Goal: Information Seeking & Learning: Find specific page/section

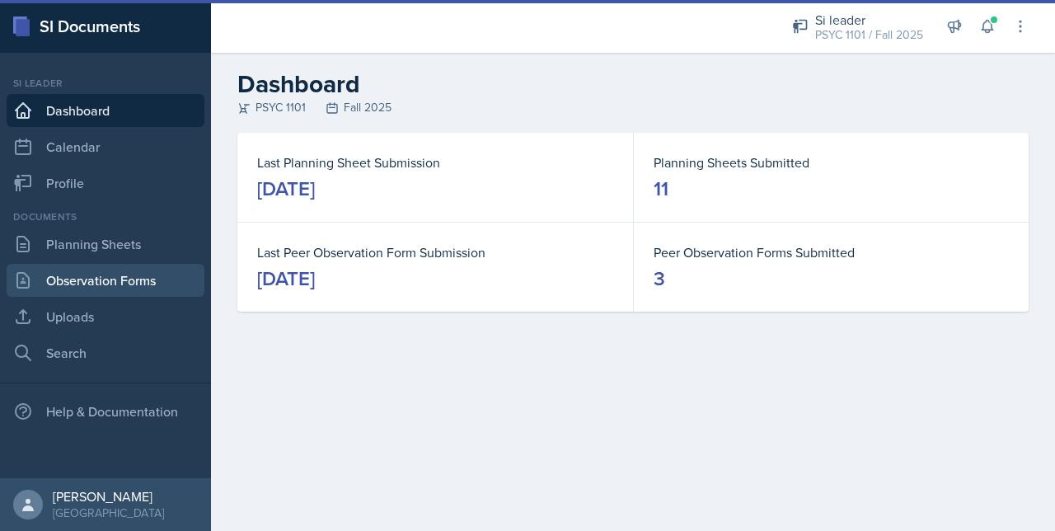
click at [59, 274] on link "Observation Forms" at bounding box center [106, 280] width 198 height 33
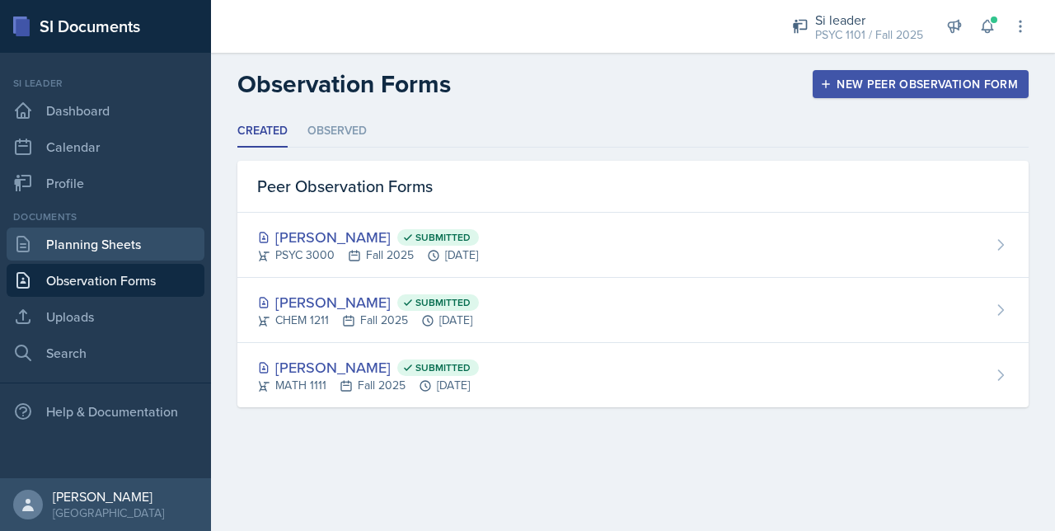
click at [63, 244] on link "Planning Sheets" at bounding box center [106, 244] width 198 height 33
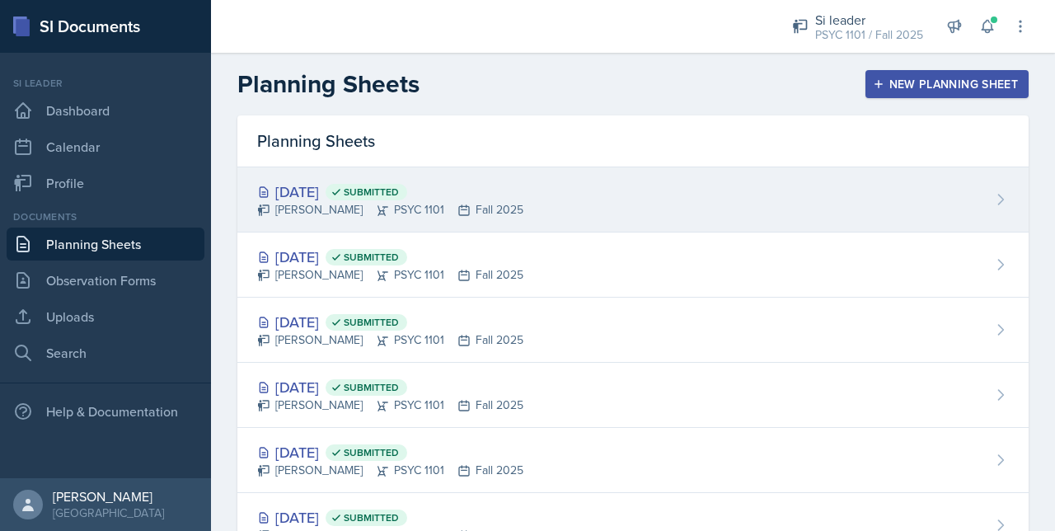
click at [356, 214] on div "Artemas Souder PSYC 1101 Fall 2025" at bounding box center [390, 209] width 266 height 17
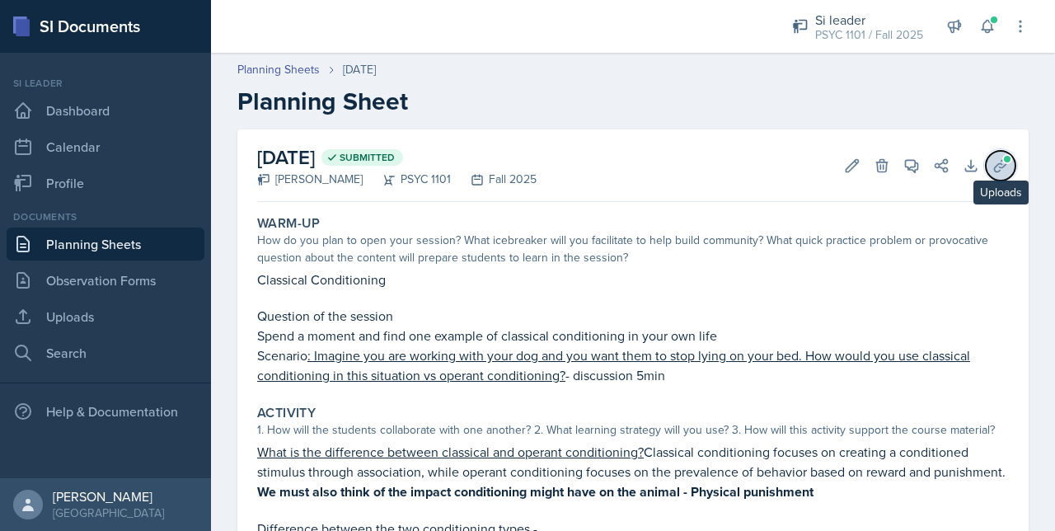
click at [994, 167] on icon at bounding box center [1000, 165] width 12 height 12
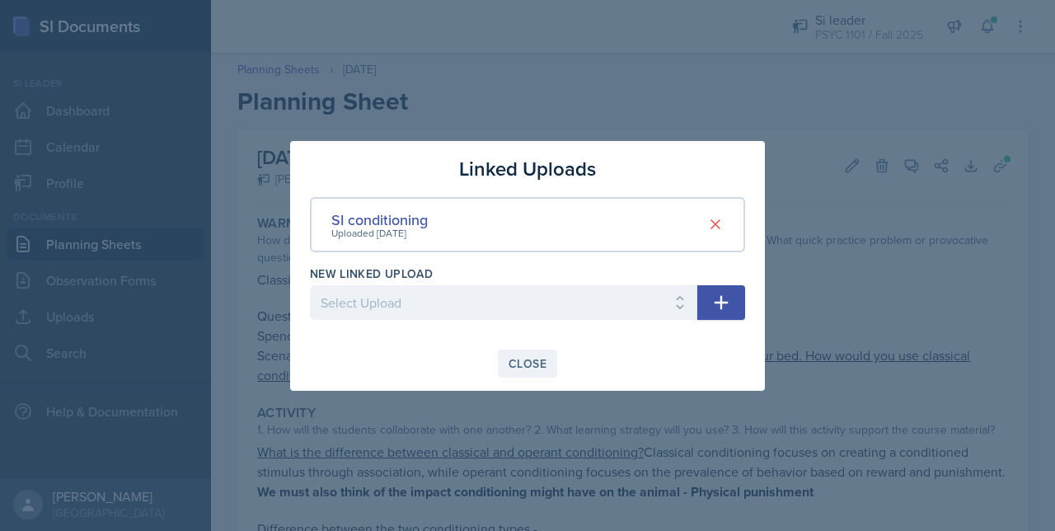
click at [538, 367] on div "Close" at bounding box center [528, 363] width 38 height 13
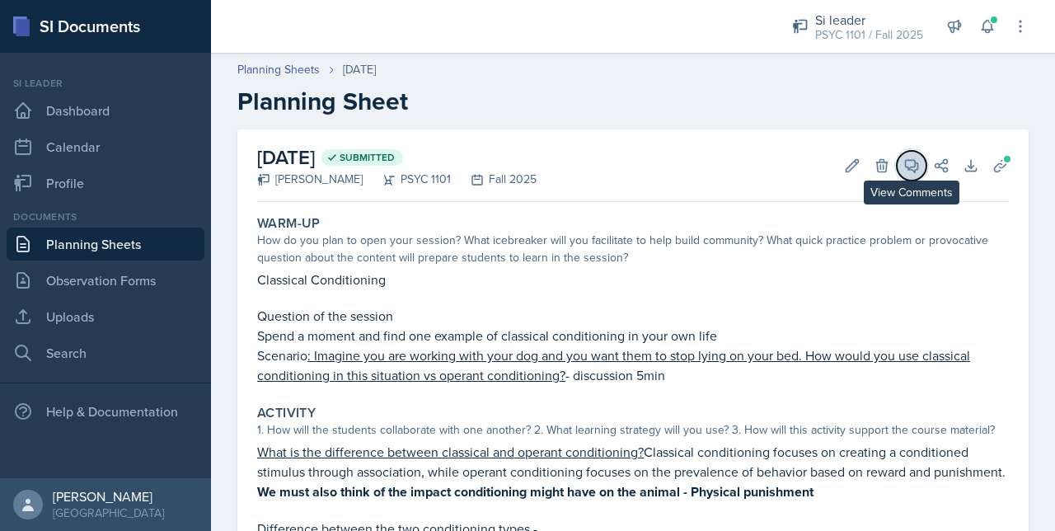
click at [897, 155] on button "View Comments" at bounding box center [912, 166] width 30 height 30
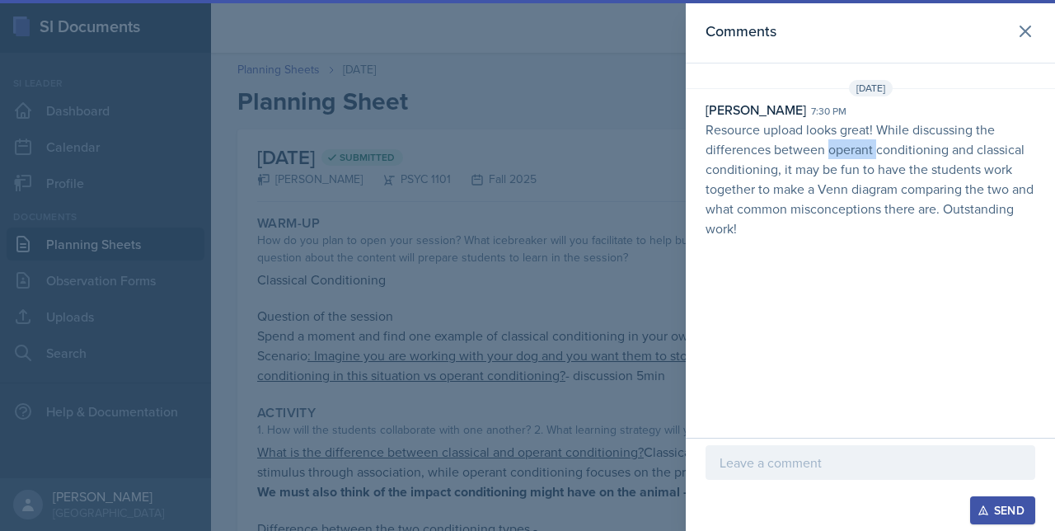
click at [897, 155] on p "Resource upload looks great! While discussing the differences between operant c…" at bounding box center [871, 179] width 330 height 119
drag, startPoint x: 897, startPoint y: 155, endPoint x: 823, endPoint y: 195, distance: 84.1
click at [823, 195] on p "Resource upload looks great! While discussing the differences between operant c…" at bounding box center [871, 179] width 330 height 119
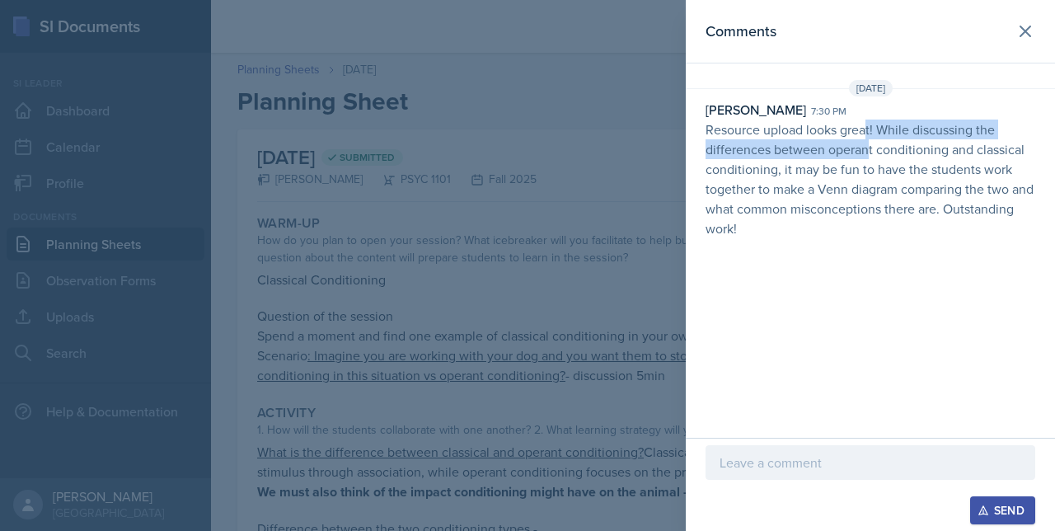
drag, startPoint x: 867, startPoint y: 132, endPoint x: 871, endPoint y: 139, distance: 8.5
click at [871, 139] on p "Resource upload looks great! While discussing the differences between operant c…" at bounding box center [871, 179] width 330 height 119
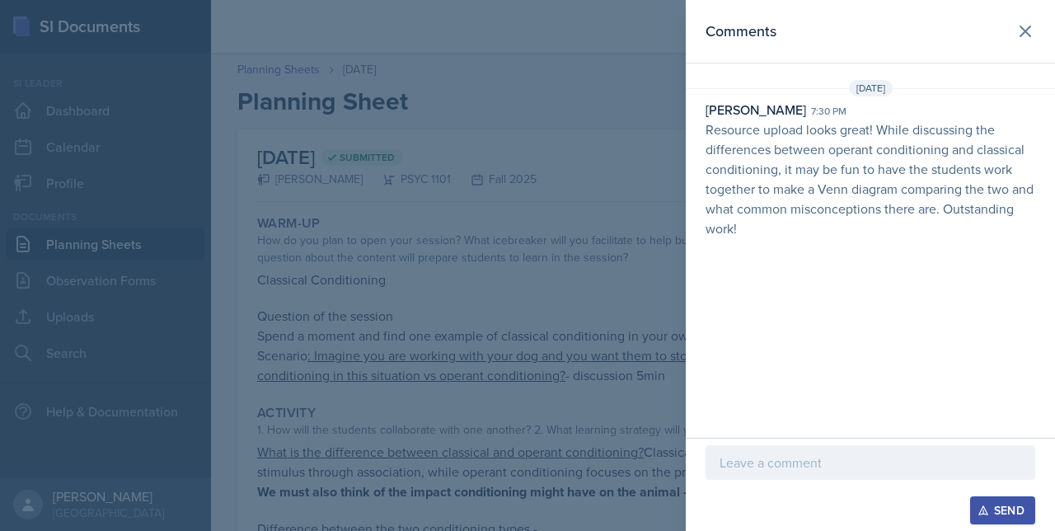
drag, startPoint x: 871, startPoint y: 139, endPoint x: 843, endPoint y: 181, distance: 49.9
click at [843, 181] on p "Resource upload looks great! While discussing the differences between operant c…" at bounding box center [871, 179] width 330 height 119
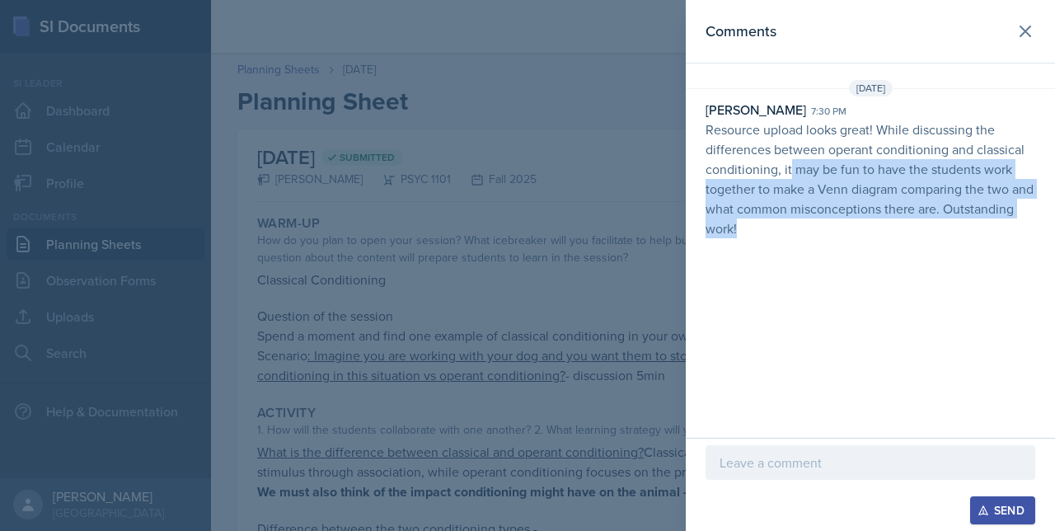
drag, startPoint x: 791, startPoint y: 169, endPoint x: 815, endPoint y: 232, distance: 67.1
click at [815, 232] on p "Resource upload looks great! While discussing the differences between operant c…" at bounding box center [871, 179] width 330 height 119
drag, startPoint x: 815, startPoint y: 232, endPoint x: 805, endPoint y: 286, distance: 55.3
click at [805, 286] on div "Comments Sep 22nd, 2025 Nakiya Ham-Bloomquist 7:30 pm Resource upload looks gre…" at bounding box center [870, 219] width 369 height 438
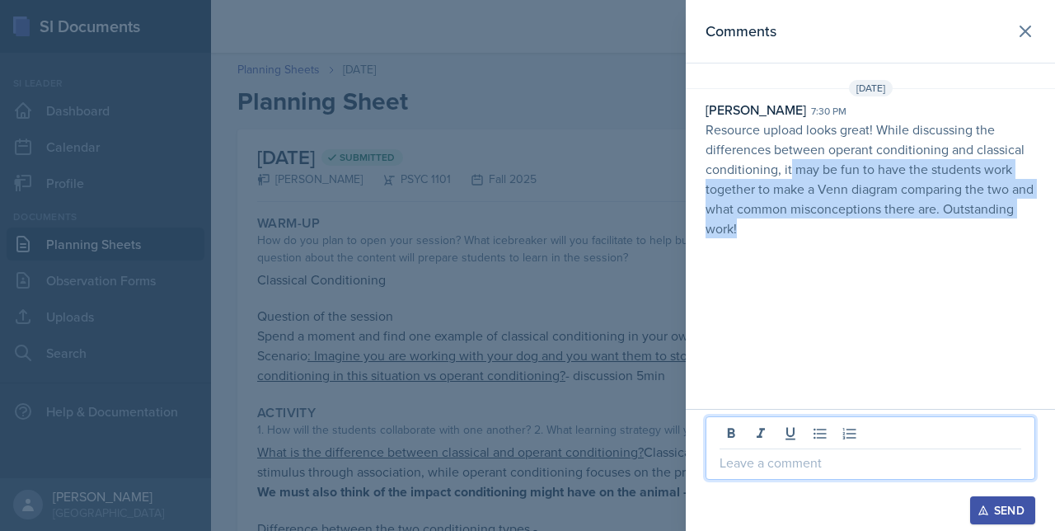
click at [755, 471] on p at bounding box center [871, 463] width 302 height 20
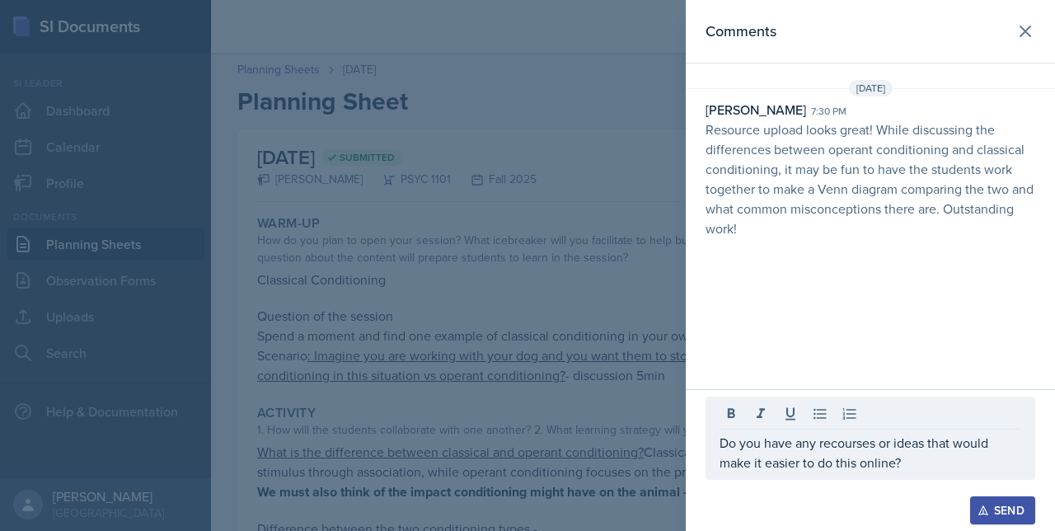
click at [974, 514] on button "Send" at bounding box center [1002, 510] width 65 height 28
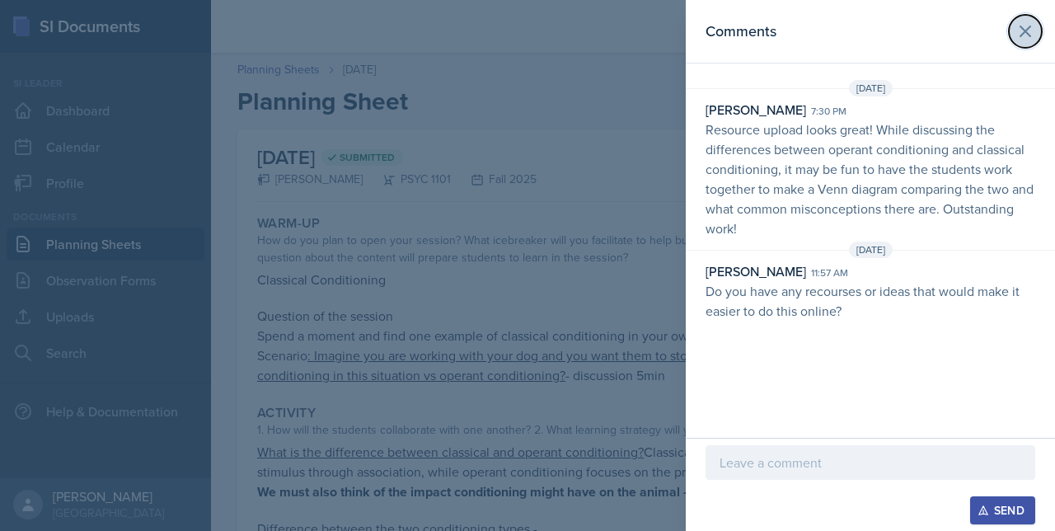
click at [1026, 30] on icon at bounding box center [1026, 31] width 20 height 20
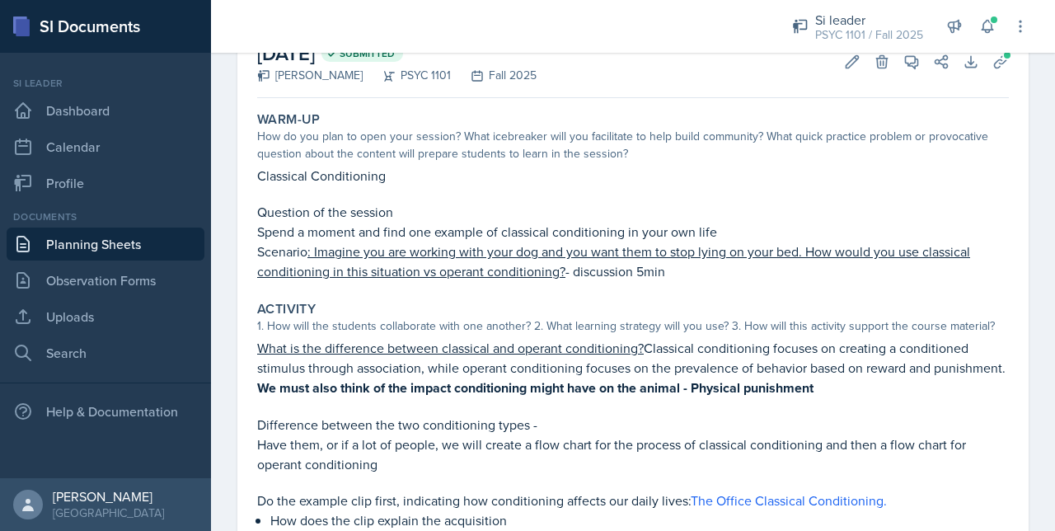
scroll to position [82, 0]
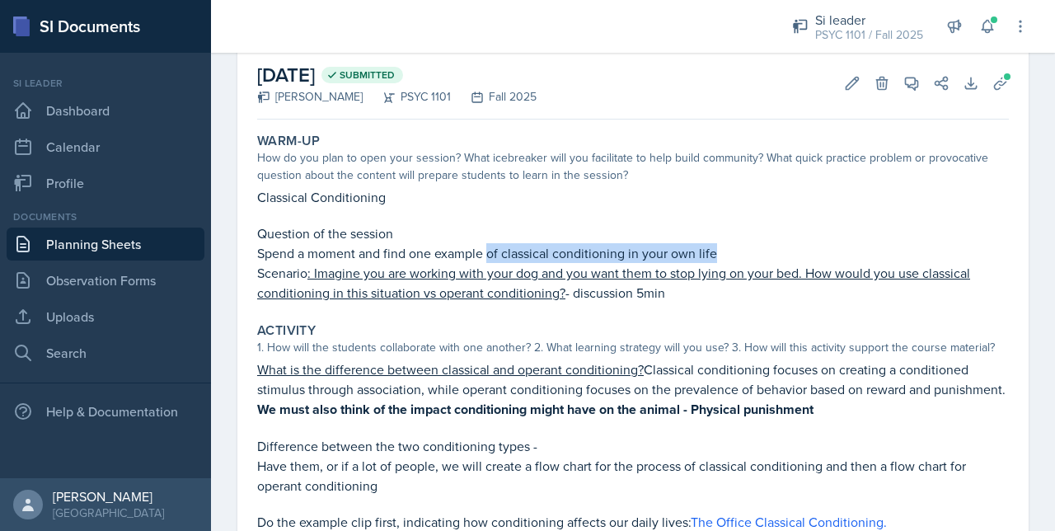
drag, startPoint x: 490, startPoint y: 247, endPoint x: 783, endPoint y: 248, distance: 293.5
click at [783, 248] on p "Spend a moment and find one example of classical conditioning in your own life" at bounding box center [633, 253] width 752 height 20
drag, startPoint x: 783, startPoint y: 248, endPoint x: 673, endPoint y: 309, distance: 126.2
click at [673, 309] on div "Warm-Up How do you plan to open your session? What icebreaker will you facilita…" at bounding box center [633, 496] width 752 height 741
drag, startPoint x: 675, startPoint y: 284, endPoint x: 315, endPoint y: 279, distance: 360.3
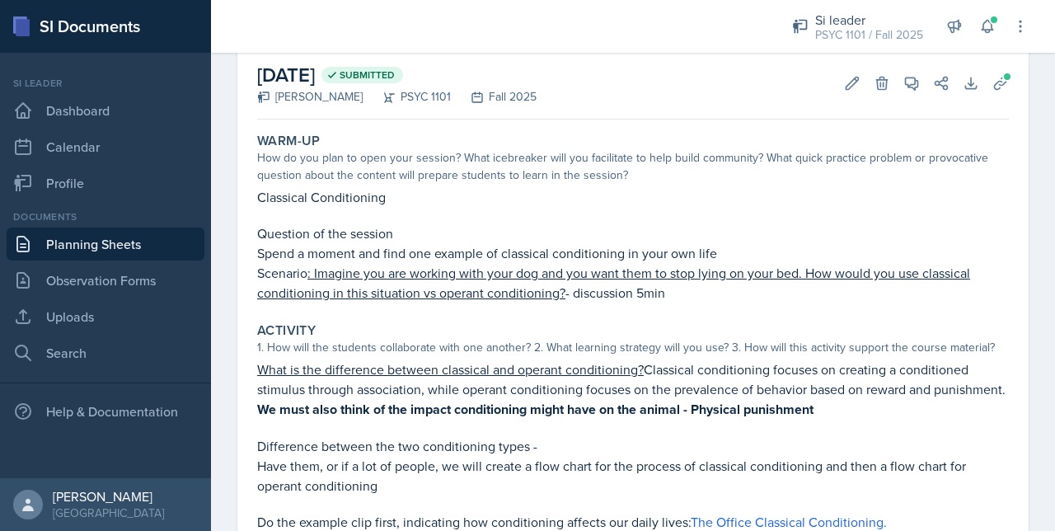
click at [315, 279] on p "Scenario : Imagine you are working with your dog and you want them to stop lyin…" at bounding box center [633, 283] width 752 height 40
click at [315, 288] on u ": Imagine you are working with your dog and you want them to stop lying on your…" at bounding box center [613, 283] width 713 height 38
click at [399, 336] on div "Activity" at bounding box center [633, 330] width 752 height 16
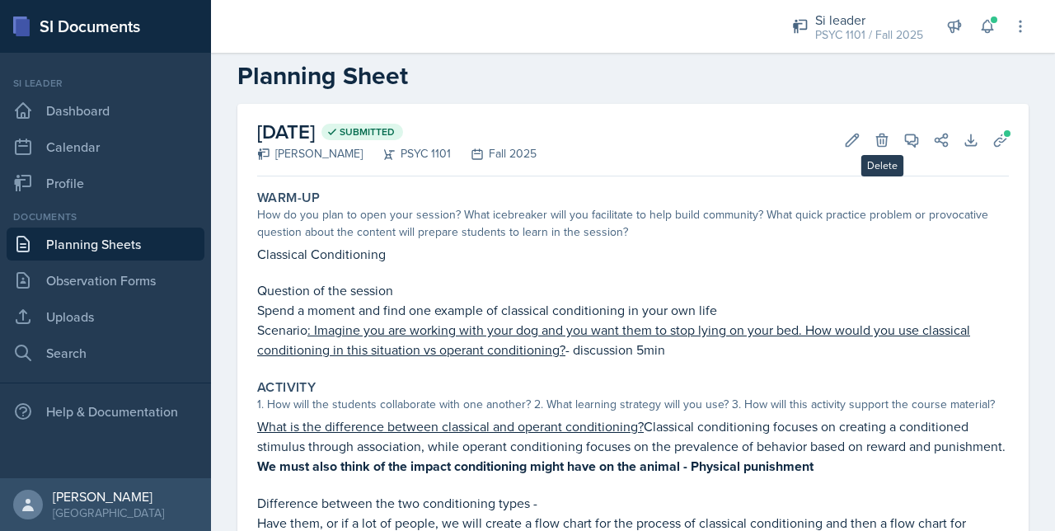
scroll to position [0, 0]
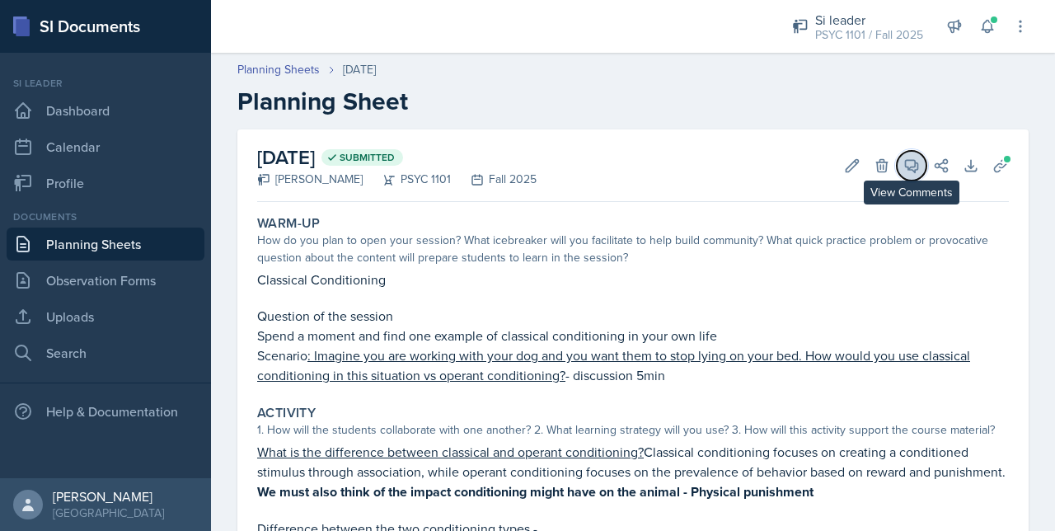
click at [914, 161] on span at bounding box center [918, 160] width 8 height 8
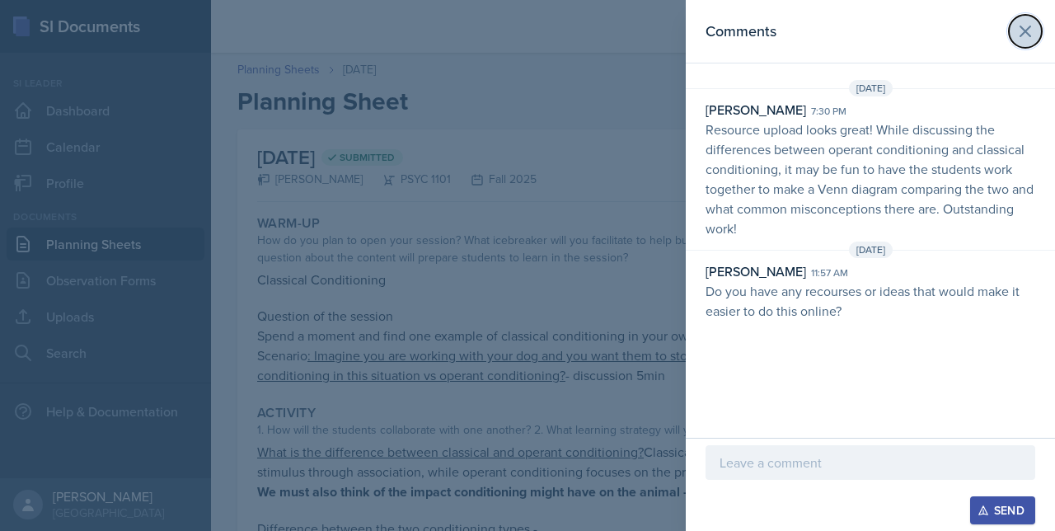
click at [1020, 23] on icon at bounding box center [1026, 31] width 20 height 20
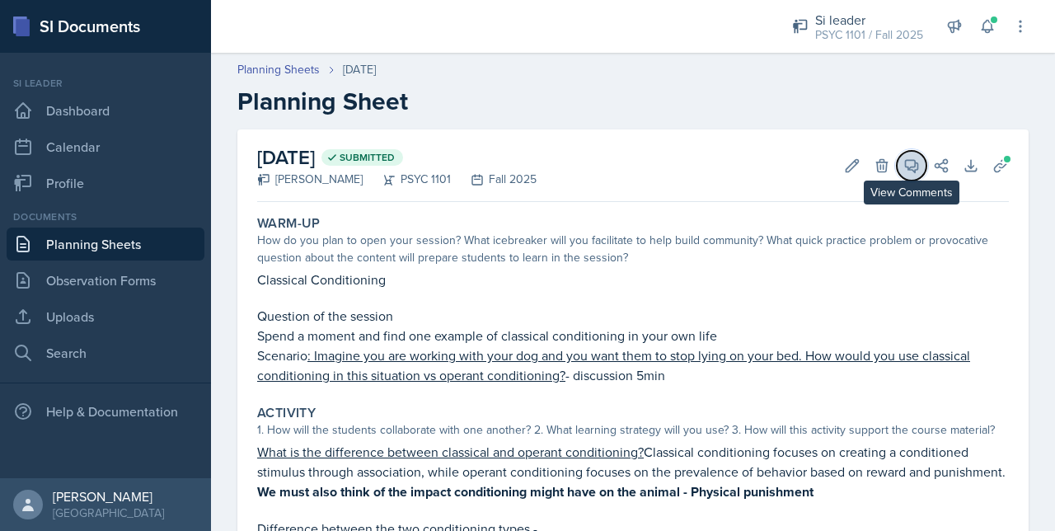
click at [904, 167] on icon at bounding box center [912, 165] width 16 height 16
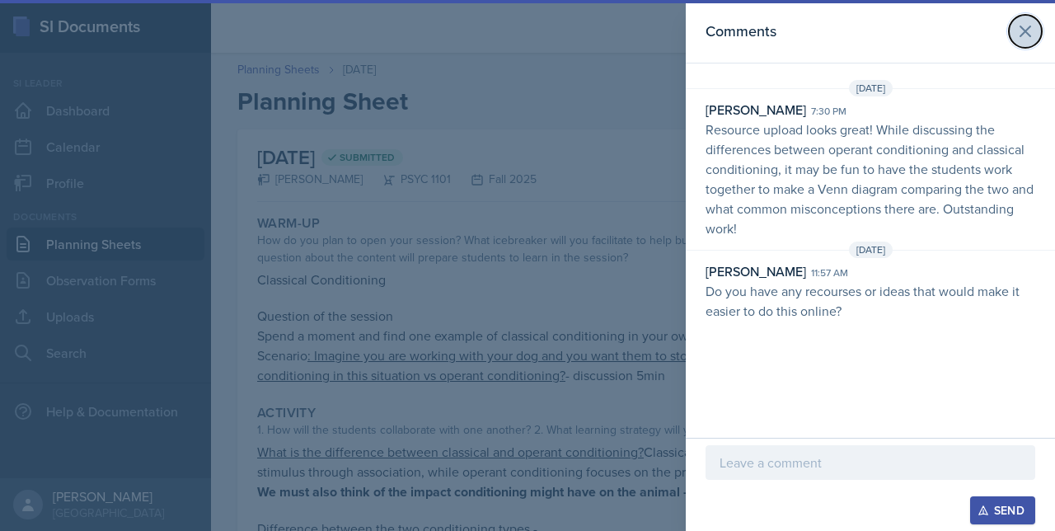
click at [1021, 34] on icon at bounding box center [1026, 31] width 20 height 20
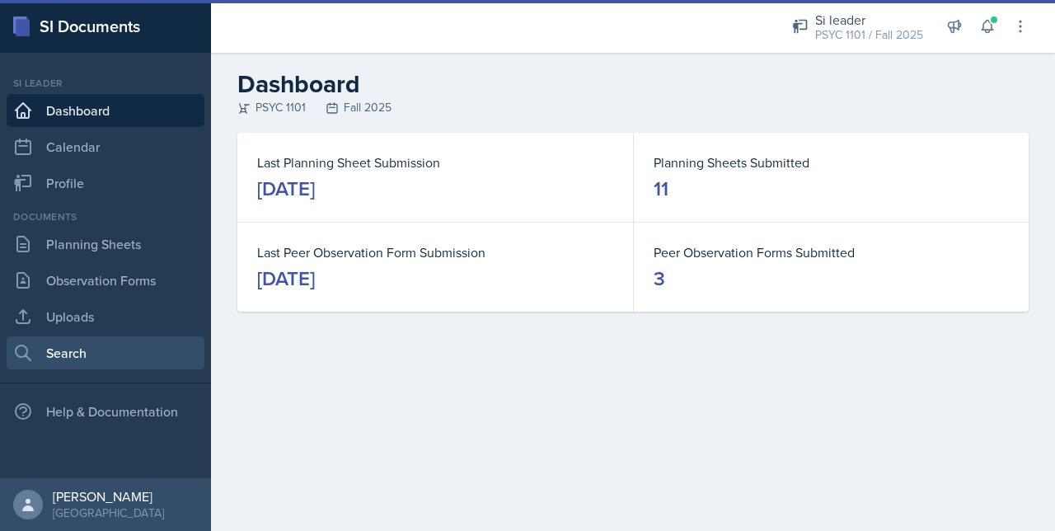
click at [88, 368] on link "Search" at bounding box center [106, 352] width 198 height 33
select select "all"
select select "1"
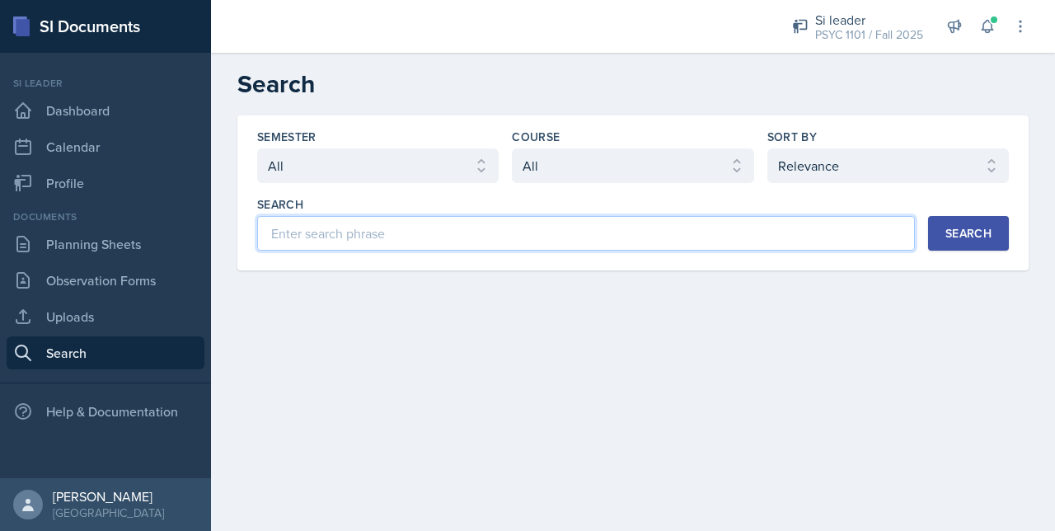
click at [467, 243] on input at bounding box center [586, 233] width 658 height 35
type input "[PERSON_NAME]"
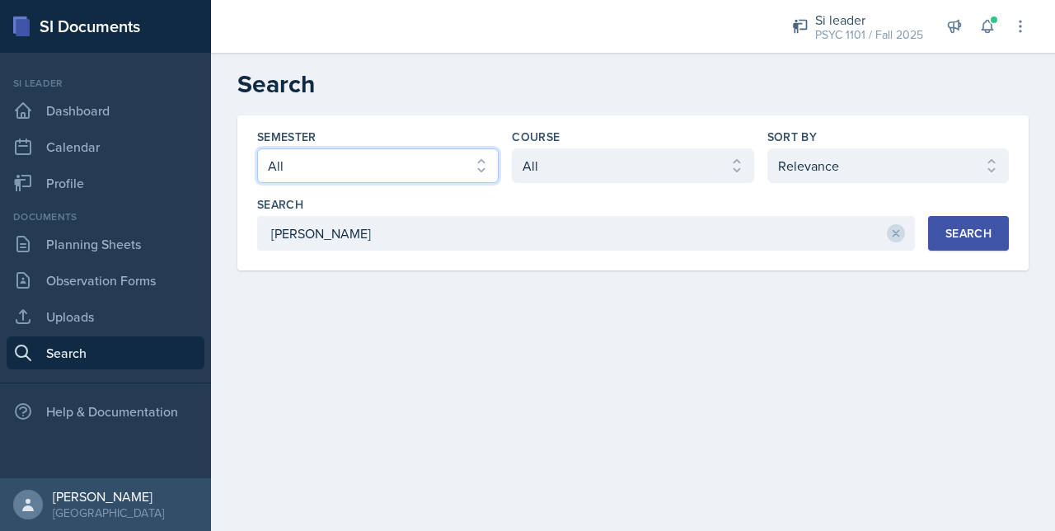
click at [446, 168] on select "Select semester All Fall 2025 Summer 2025 Spring 2025 Fall 2024 Summer 2024 Spr…" at bounding box center [378, 165] width 242 height 35
click at [543, 183] on div "Semester Select semester All Fall 2025 Summer 2025 Spring 2025 Fall 2024 Summer…" at bounding box center [633, 190] width 752 height 122
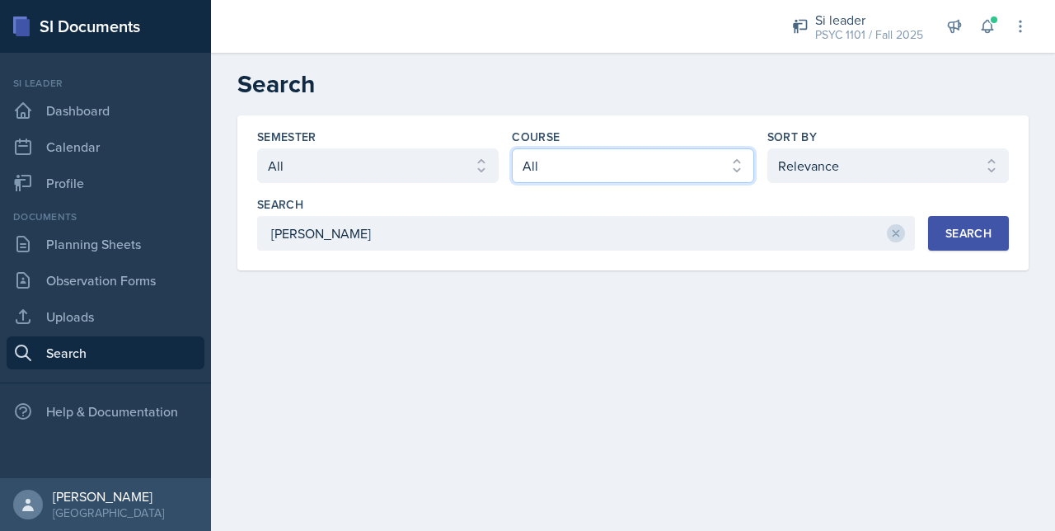
click at [545, 181] on select "Select course All ACCT 2101 ACCT 2102 ACCT 4050 ANTH 1102 ANTH 3301 ARCH 1000 A…" at bounding box center [633, 165] width 242 height 35
select select "196701bd-3eec-4b7d-9835-b66cfca8bb4a"
click at [512, 148] on select "Select course All ACCT 2101 ACCT 2102 ACCT 4050 ANTH 1102 ANTH 3301 ARCH 1000 A…" at bounding box center [633, 165] width 242 height 35
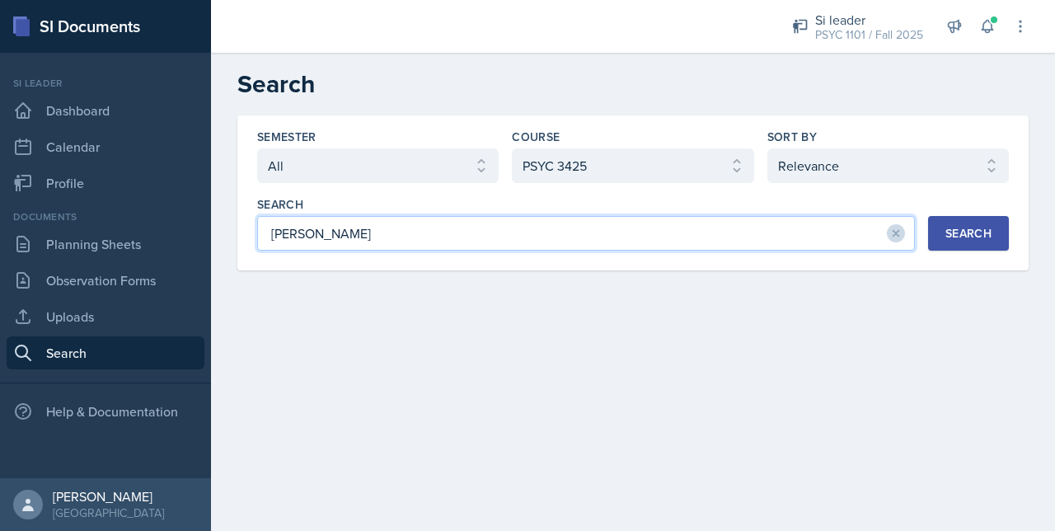
click at [660, 241] on input "[PERSON_NAME]" at bounding box center [586, 233] width 658 height 35
type input "m"
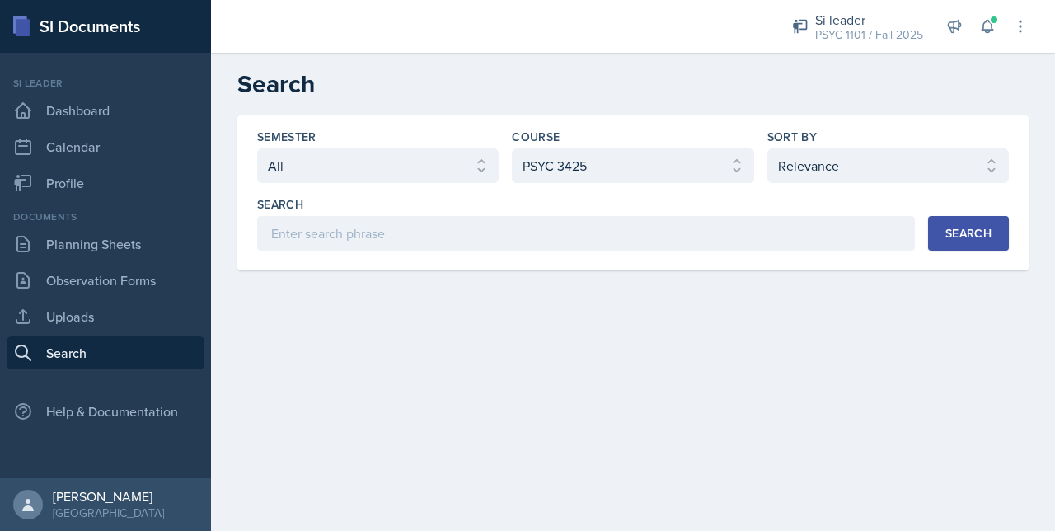
click at [966, 237] on div "Search" at bounding box center [969, 233] width 46 height 13
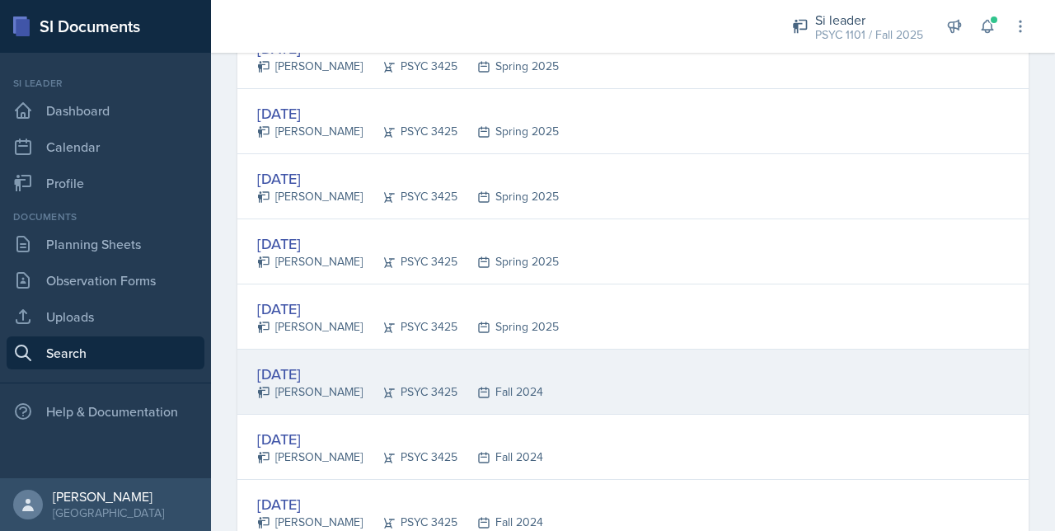
scroll to position [907, 0]
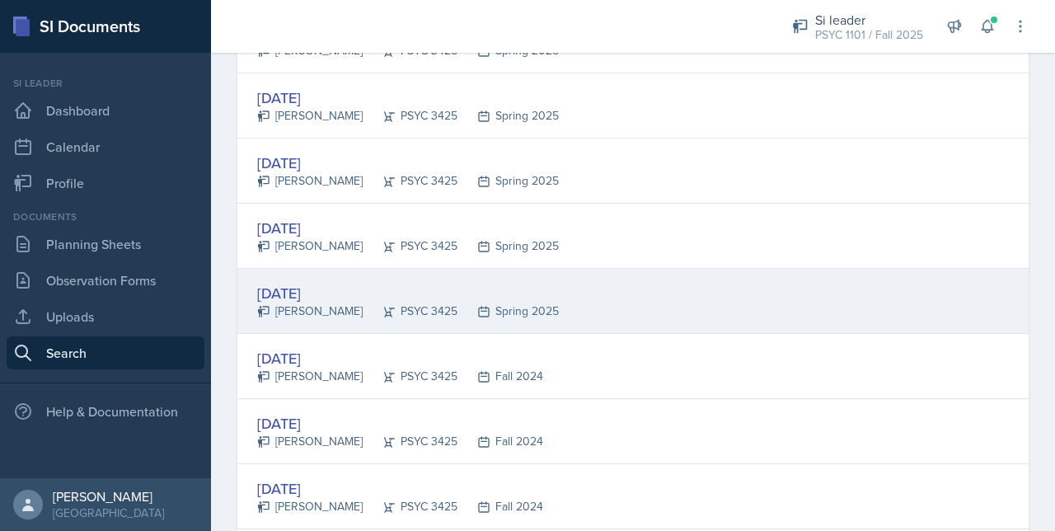
click at [324, 288] on div "[DATE]" at bounding box center [408, 293] width 302 height 22
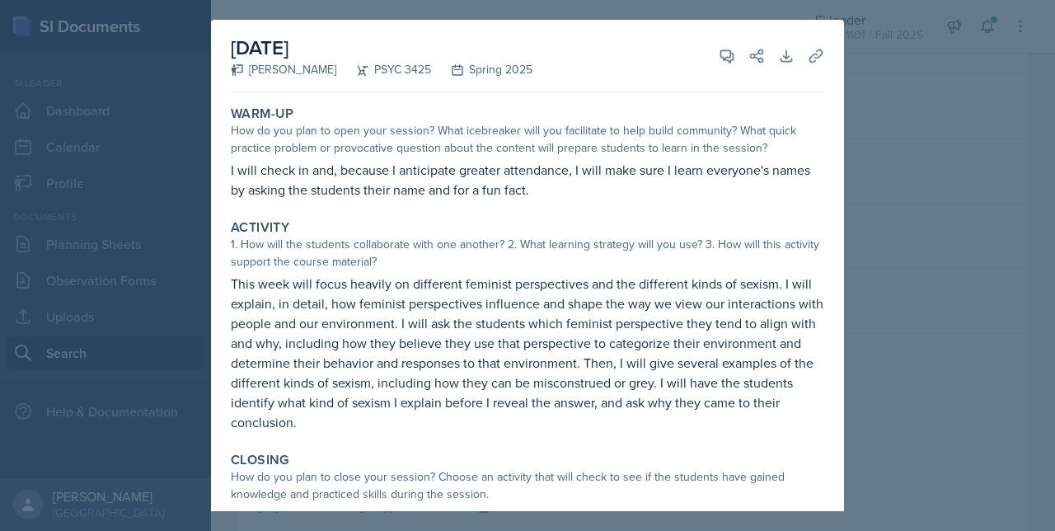
scroll to position [81, 0]
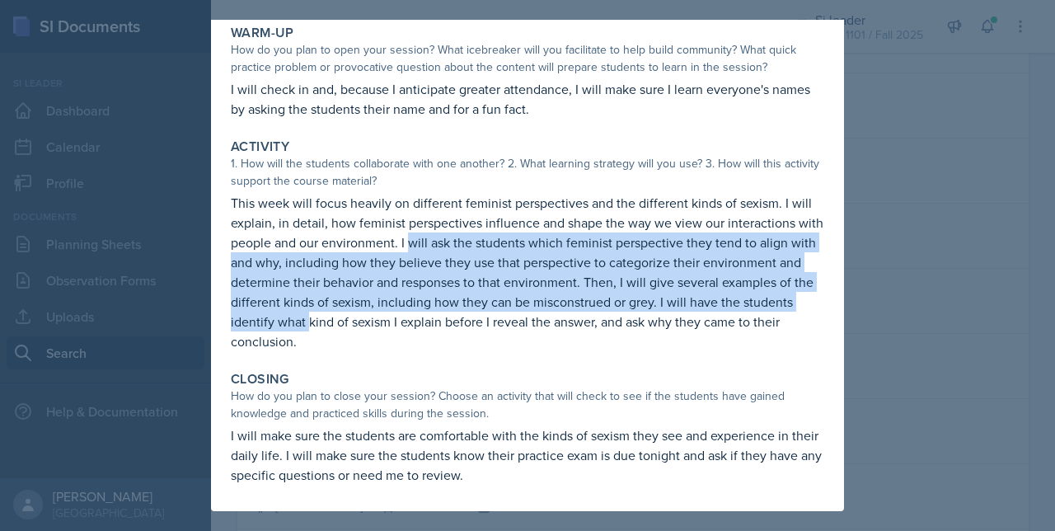
drag, startPoint x: 435, startPoint y: 233, endPoint x: 442, endPoint y: 332, distance: 100.0
click at [442, 332] on p "This week will focus heavily on different feminist perspectives and the differe…" at bounding box center [528, 272] width 594 height 158
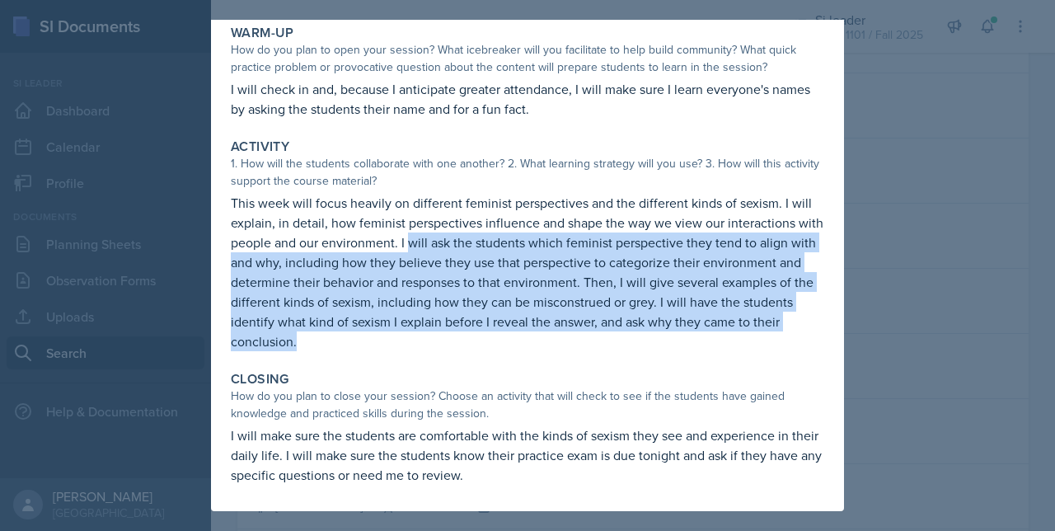
drag, startPoint x: 442, startPoint y: 332, endPoint x: 436, endPoint y: 344, distance: 12.9
click at [436, 344] on p "This week will focus heavily on different feminist perspectives and the differe…" at bounding box center [528, 272] width 594 height 158
click at [433, 343] on p "This week will focus heavily on different feminist perspectives and the differe…" at bounding box center [528, 272] width 594 height 158
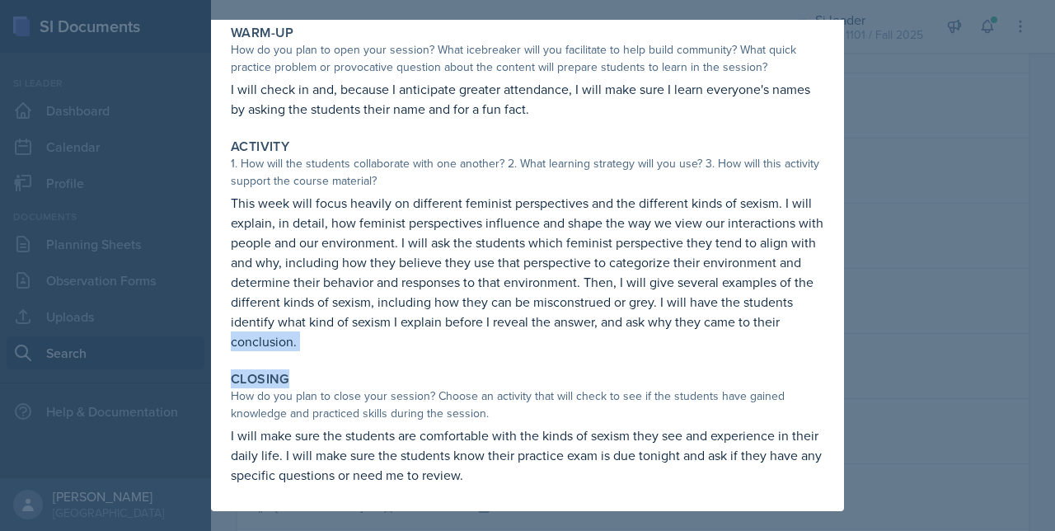
drag, startPoint x: 424, startPoint y: 371, endPoint x: 343, endPoint y: 344, distance: 85.3
click at [343, 344] on div "Warm-Up How do you plan to open your session? What icebreaker will you facilita…" at bounding box center [528, 264] width 594 height 493
drag, startPoint x: 343, startPoint y: 344, endPoint x: 452, endPoint y: 373, distance: 112.8
click at [438, 364] on div "Warm-Up How do you plan to open your session? What icebreaker will you facilita…" at bounding box center [528, 264] width 594 height 493
click at [520, 380] on div "Closing" at bounding box center [528, 379] width 594 height 16
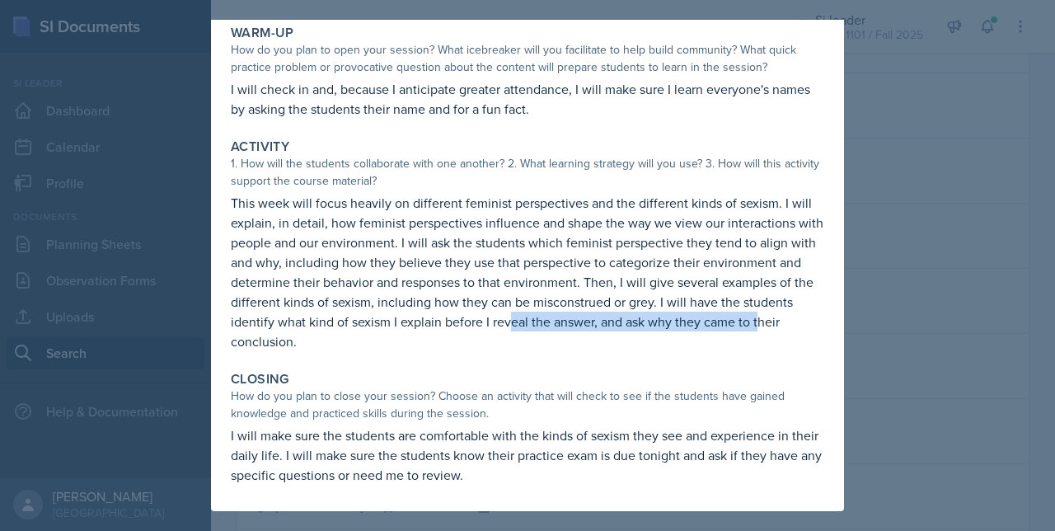
drag, startPoint x: 636, startPoint y: 325, endPoint x: 310, endPoint y: 336, distance: 326.7
click at [310, 336] on p "This week will focus heavily on different feminist perspectives and the differe…" at bounding box center [528, 272] width 594 height 158
drag, startPoint x: 310, startPoint y: 336, endPoint x: 531, endPoint y: 355, distance: 221.8
click at [531, 355] on div "Activity 1. How will the students collaborate with one another? 2. What learnin…" at bounding box center [527, 245] width 607 height 226
click at [857, 441] on div at bounding box center [527, 265] width 1055 height 531
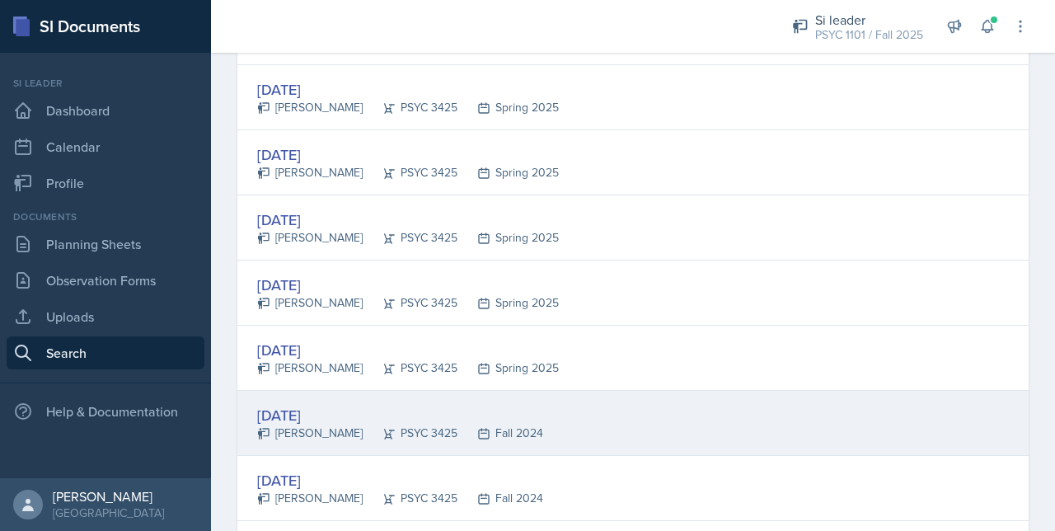
scroll to position [824, 0]
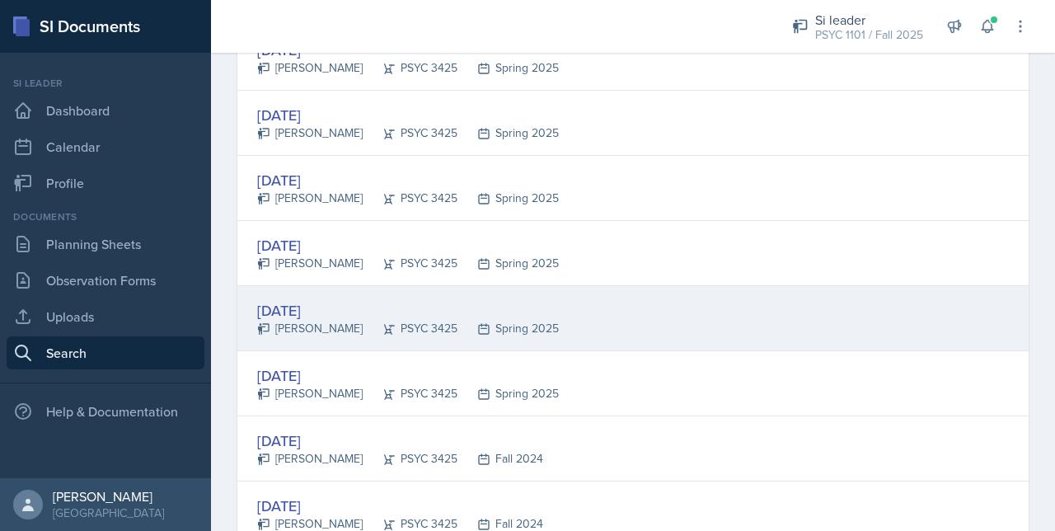
click at [363, 320] on div "PSYC 3425" at bounding box center [410, 328] width 95 height 17
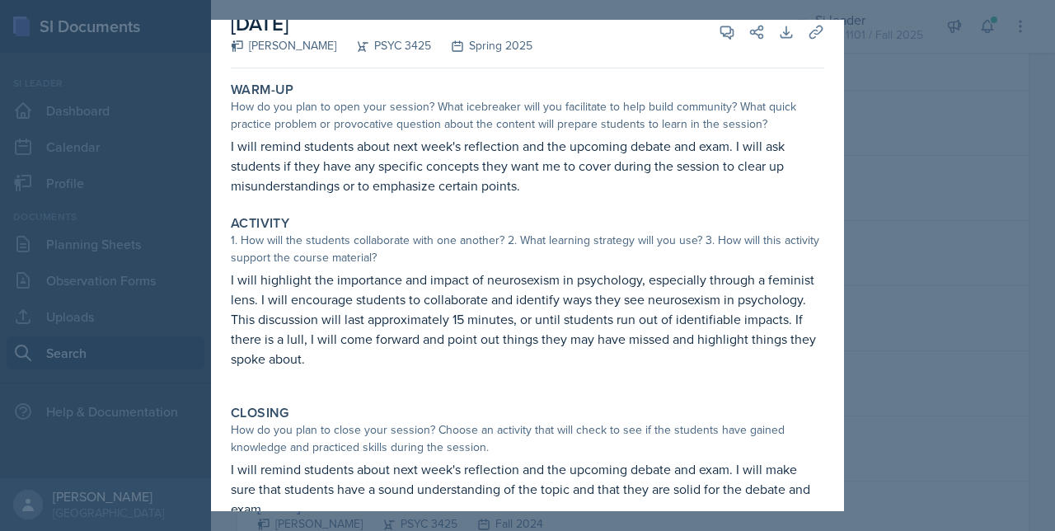
scroll to position [58, 0]
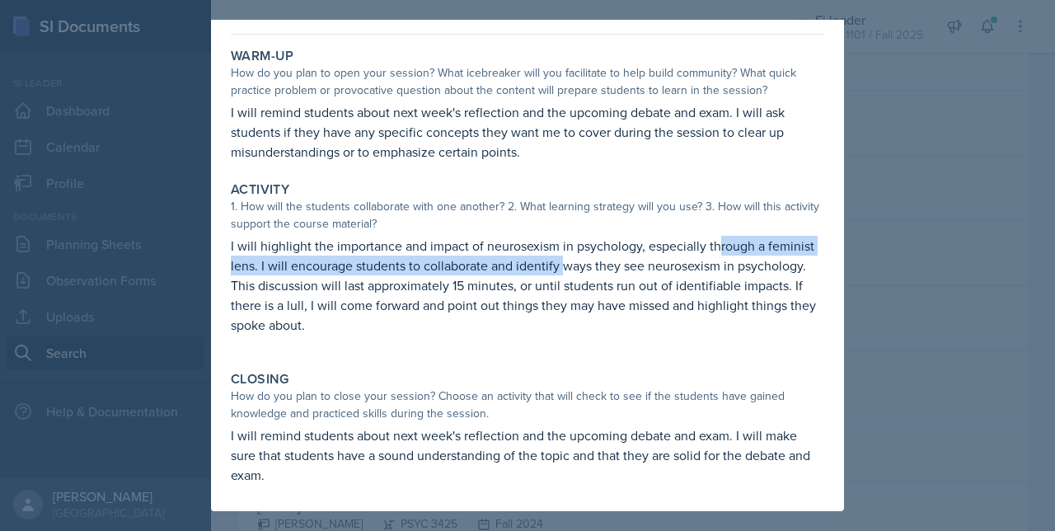
drag, startPoint x: 562, startPoint y: 263, endPoint x: 716, endPoint y: 253, distance: 153.7
click at [716, 253] on p "I will highlight the importance and impact of neurosexism in psychology, especi…" at bounding box center [528, 285] width 594 height 99
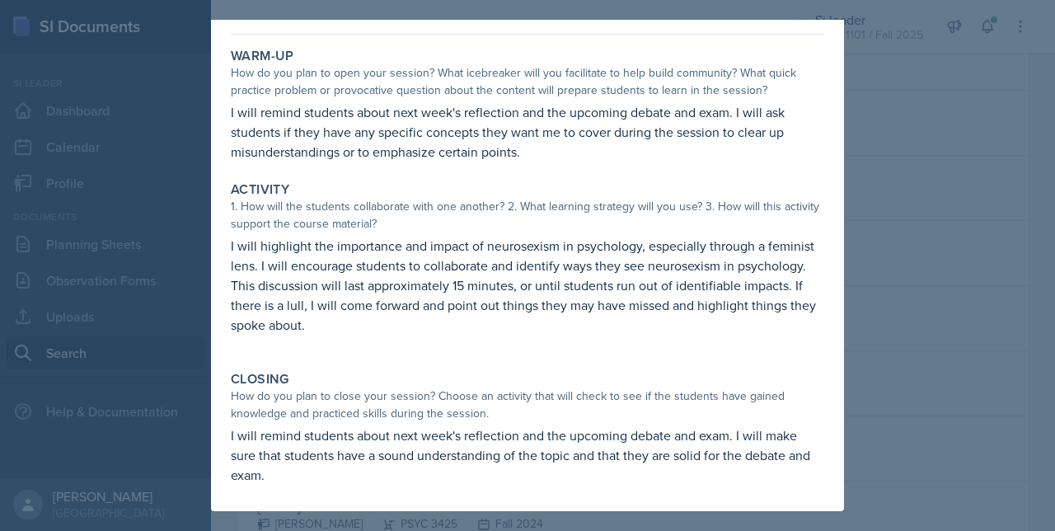
drag, startPoint x: 716, startPoint y: 253, endPoint x: 620, endPoint y: 248, distance: 95.8
click at [620, 248] on p "I will highlight the importance and impact of neurosexism in psychology, especi…" at bounding box center [528, 285] width 594 height 99
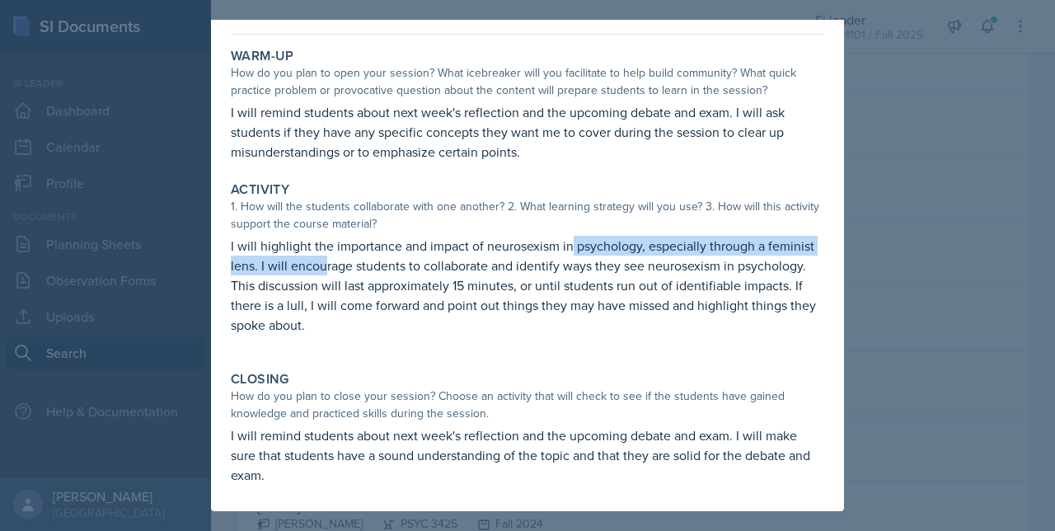
drag, startPoint x: 573, startPoint y: 249, endPoint x: 322, endPoint y: 269, distance: 252.2
click at [322, 269] on p "I will highlight the importance and impact of neurosexism in psychology, especi…" at bounding box center [528, 285] width 594 height 99
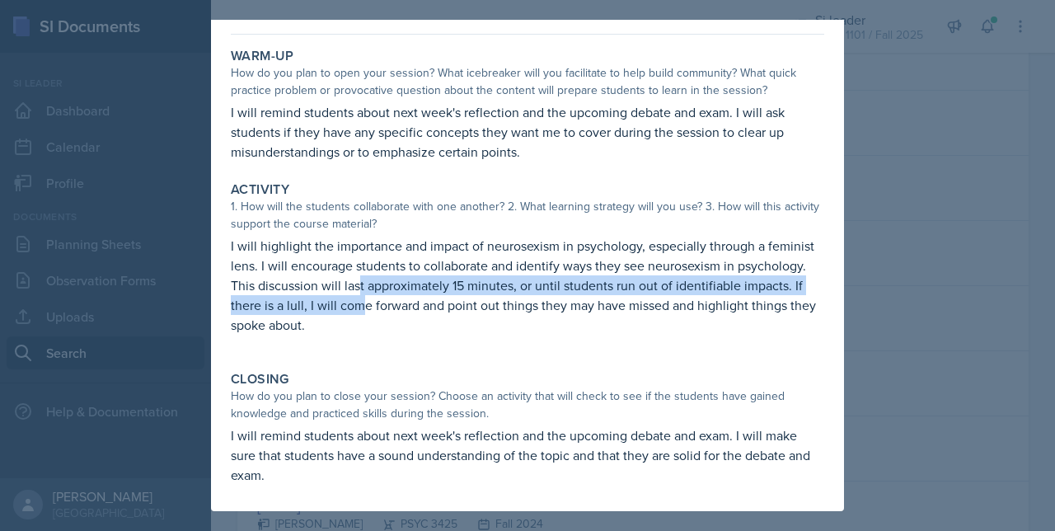
drag, startPoint x: 322, startPoint y: 269, endPoint x: 361, endPoint y: 295, distance: 47.6
click at [361, 295] on p "I will highlight the importance and impact of neurosexism in psychology, especi…" at bounding box center [528, 285] width 594 height 99
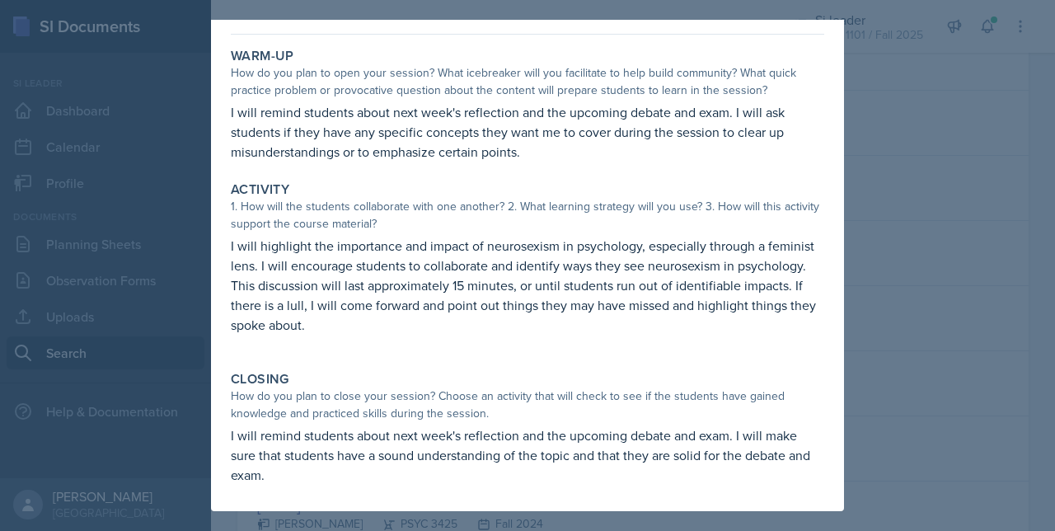
click at [518, 219] on div "1. How will the students collaborate with one another? 2. What learning strateg…" at bounding box center [528, 215] width 594 height 35
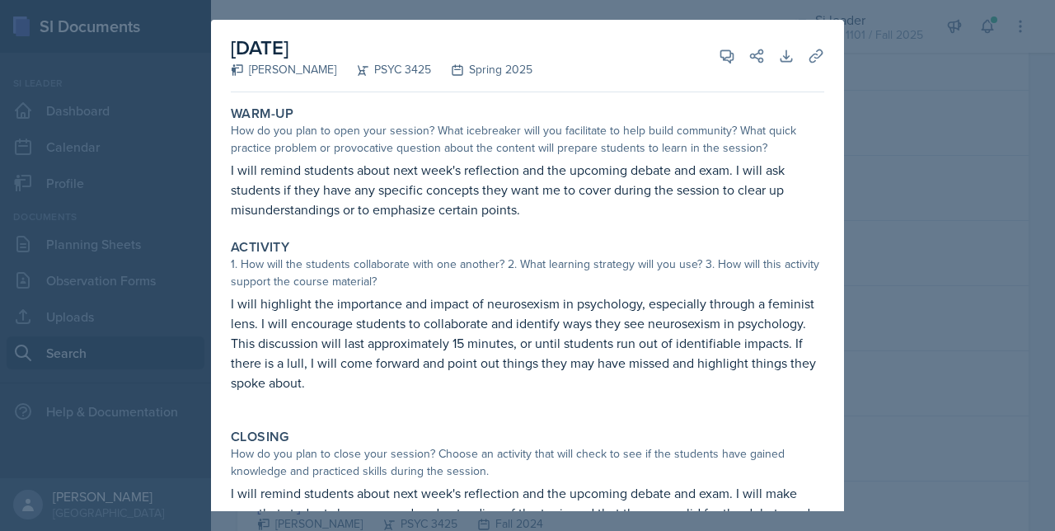
click at [860, 289] on div at bounding box center [527, 265] width 1055 height 531
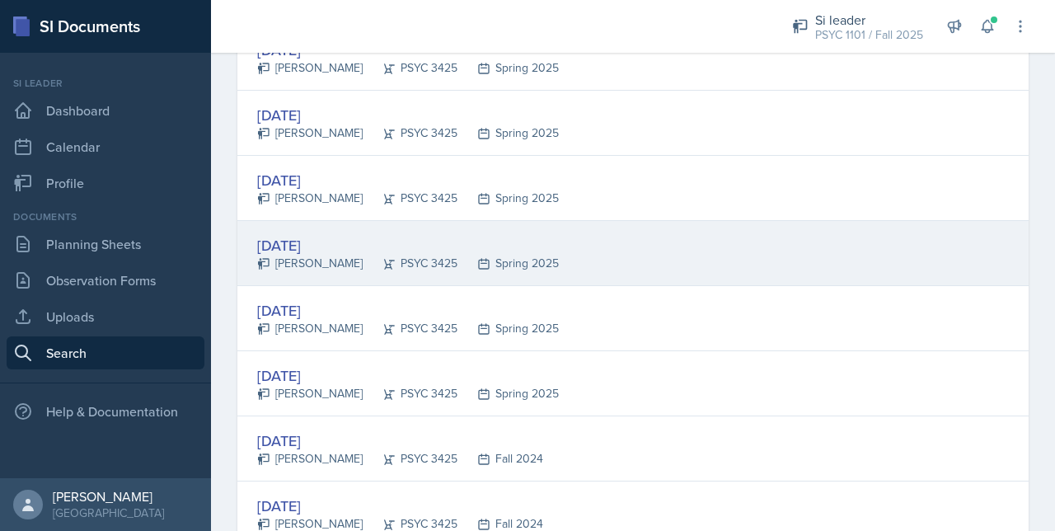
click at [435, 227] on div "[DATE] [PERSON_NAME] PSYC 3425 Spring 2025" at bounding box center [633, 253] width 792 height 65
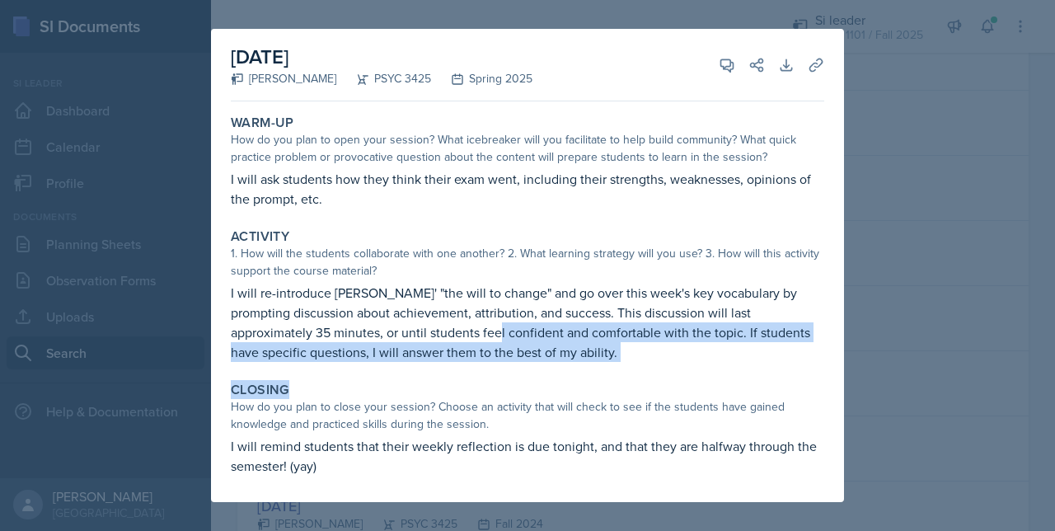
drag, startPoint x: 412, startPoint y: 336, endPoint x: 646, endPoint y: 375, distance: 237.3
click at [646, 375] on div "Warm-Up How do you plan to open your session? What icebreaker will you facilita…" at bounding box center [528, 305] width 594 height 394
drag, startPoint x: 646, startPoint y: 375, endPoint x: 533, endPoint y: 357, distance: 115.2
click at [533, 357] on p "I will re-introduce [PERSON_NAME]' "the will to change" and go over this week's…" at bounding box center [528, 322] width 594 height 79
click at [632, 369] on div "Warm-Up How do you plan to open your session? What icebreaker will you facilita…" at bounding box center [528, 305] width 594 height 394
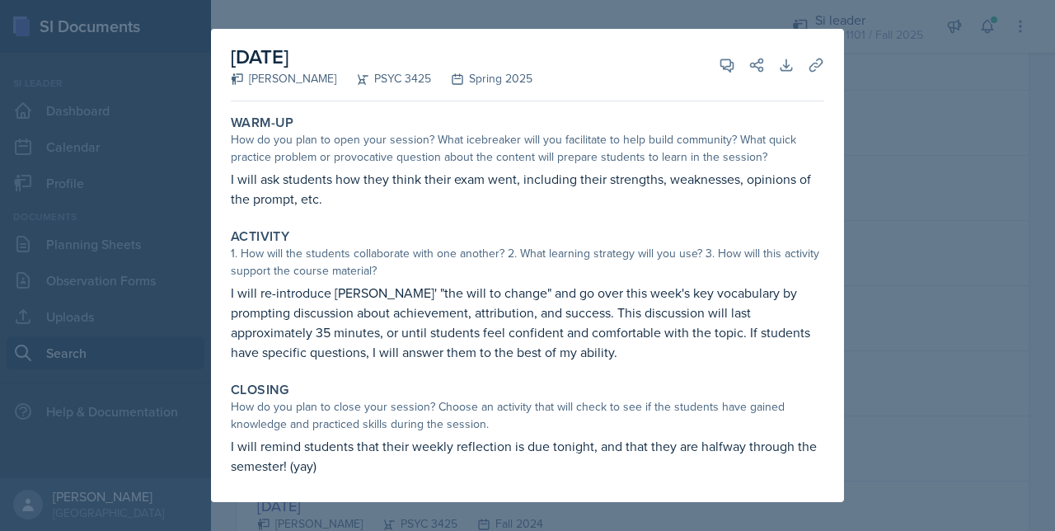
click at [871, 326] on div at bounding box center [527, 265] width 1055 height 531
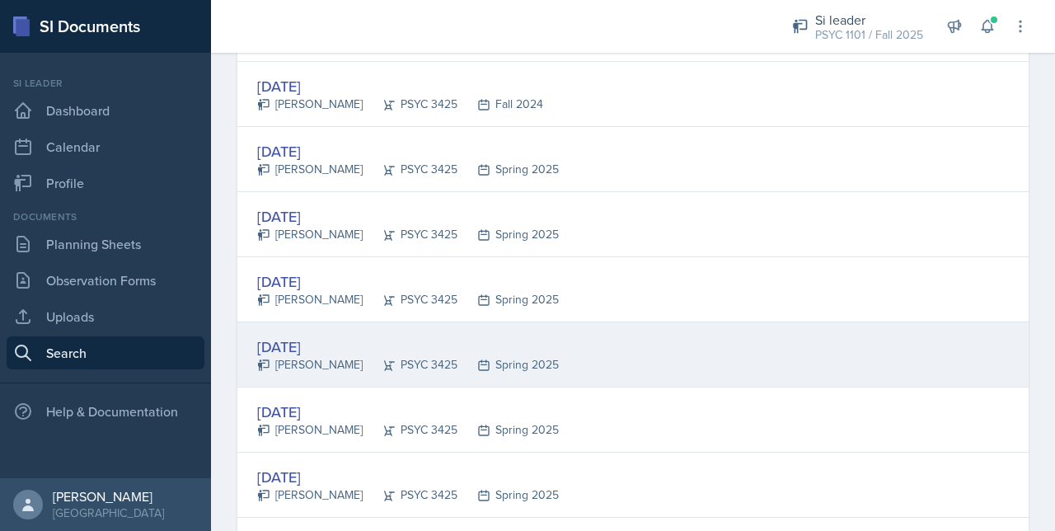
scroll to position [742, 0]
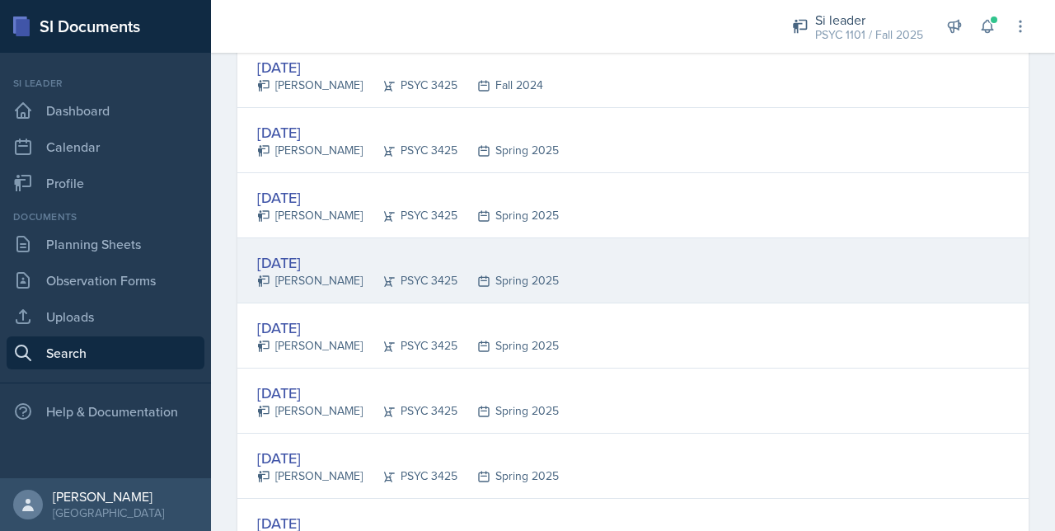
click at [363, 278] on div "PSYC 3425" at bounding box center [410, 280] width 95 height 17
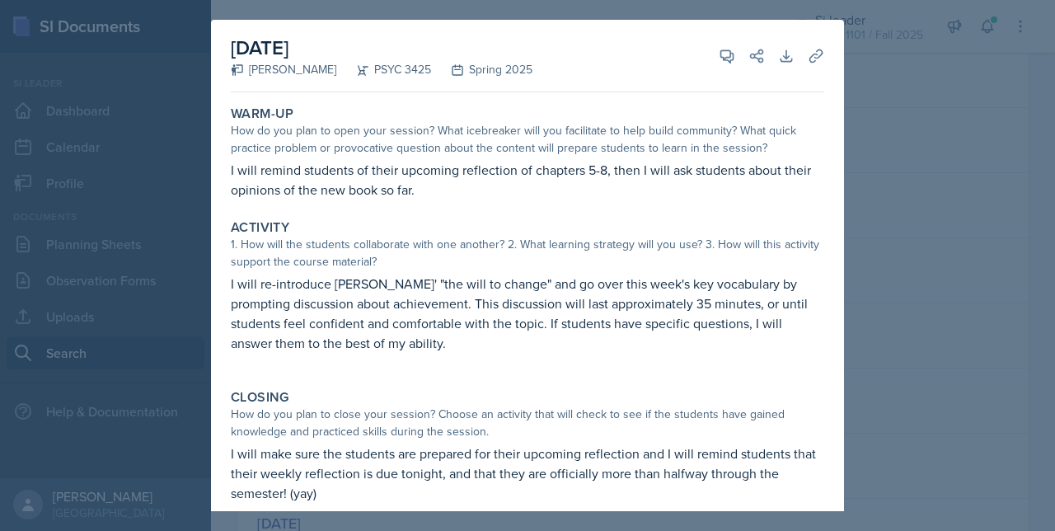
scroll to position [18, 0]
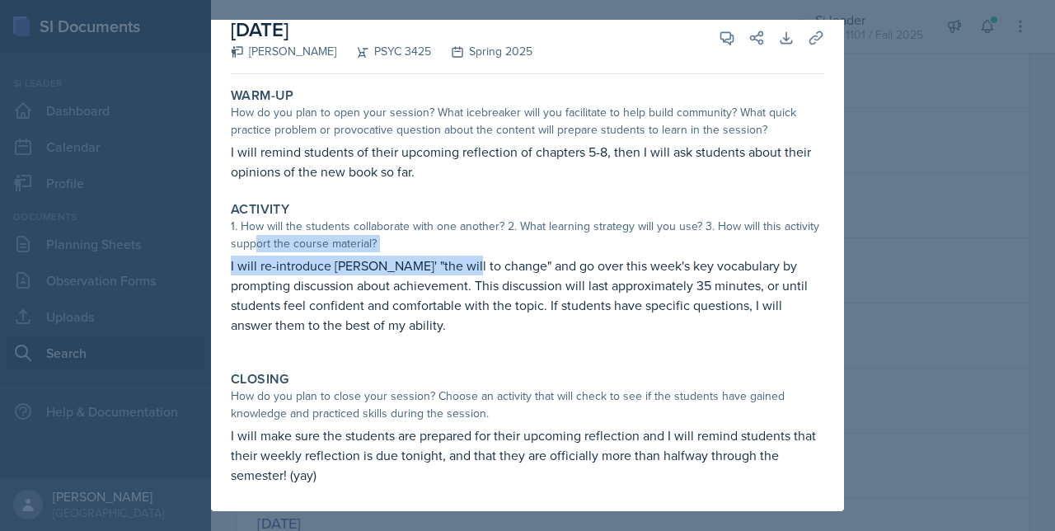
drag, startPoint x: 292, startPoint y: 250, endPoint x: 462, endPoint y: 274, distance: 171.5
click at [462, 274] on div "Activity 1. How will the students collaborate with one another? 2. What learnin…" at bounding box center [527, 276] width 607 height 163
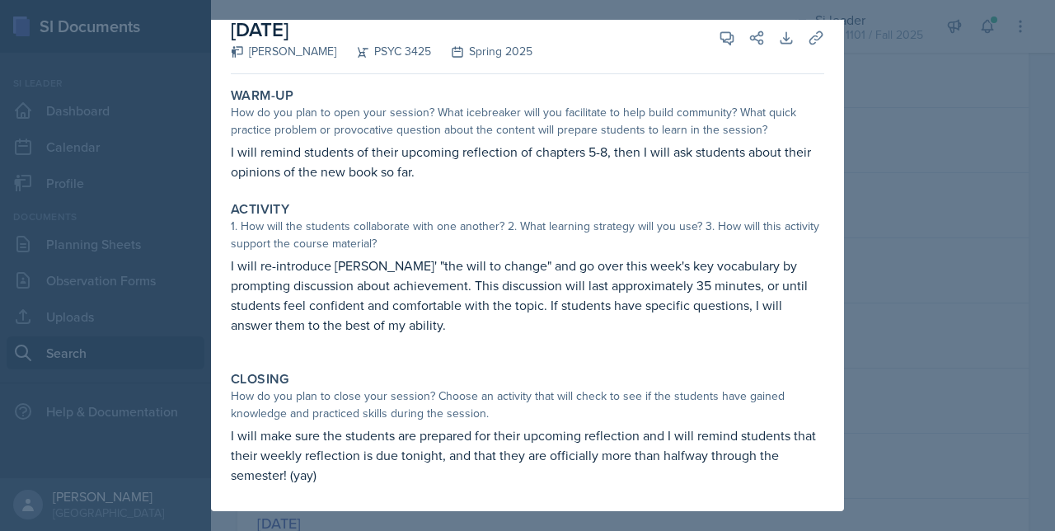
drag, startPoint x: 462, startPoint y: 274, endPoint x: 628, endPoint y: 342, distance: 180.1
click at [622, 341] on p at bounding box center [528, 343] width 594 height 16
click at [902, 271] on div at bounding box center [527, 265] width 1055 height 531
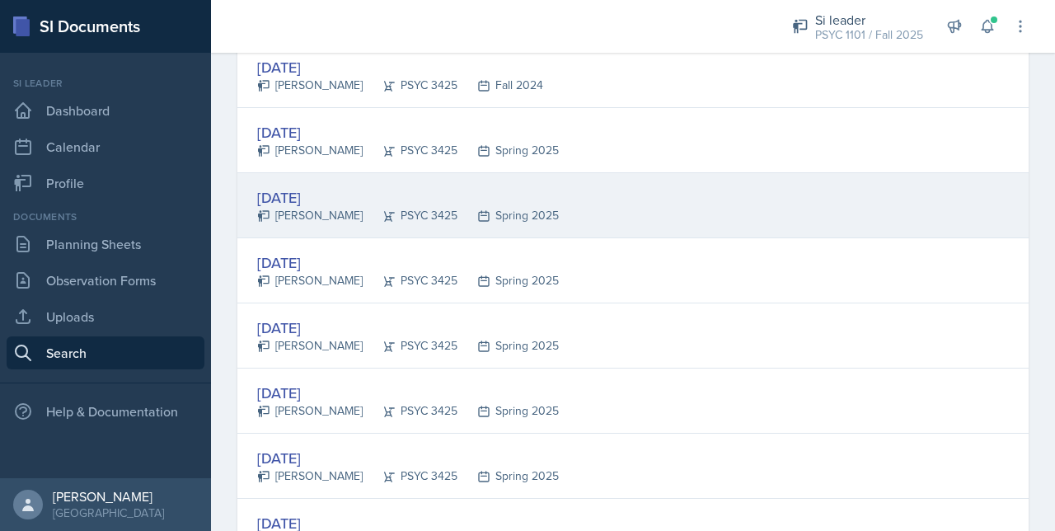
scroll to position [660, 0]
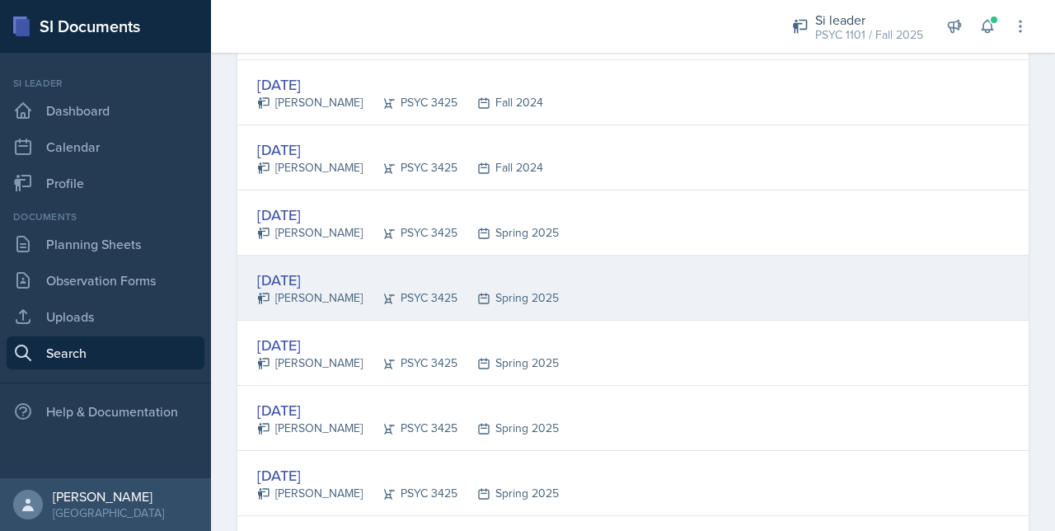
click at [392, 275] on div "[DATE]" at bounding box center [408, 280] width 302 height 22
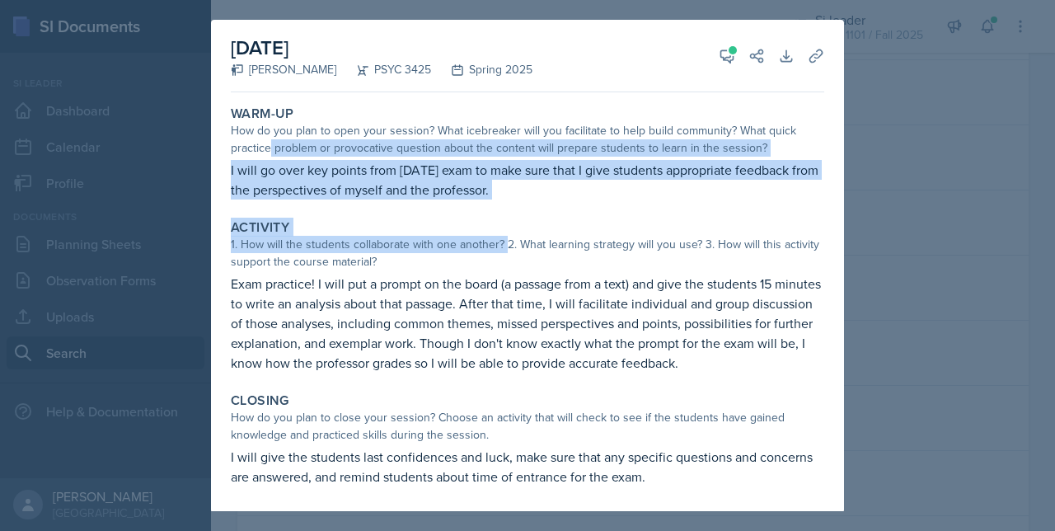
drag, startPoint x: 270, startPoint y: 148, endPoint x: 505, endPoint y: 248, distance: 255.6
click at [505, 248] on div "Warm-Up How do you plan to open your session? What icebreaker will you facilita…" at bounding box center [528, 306] width 594 height 414
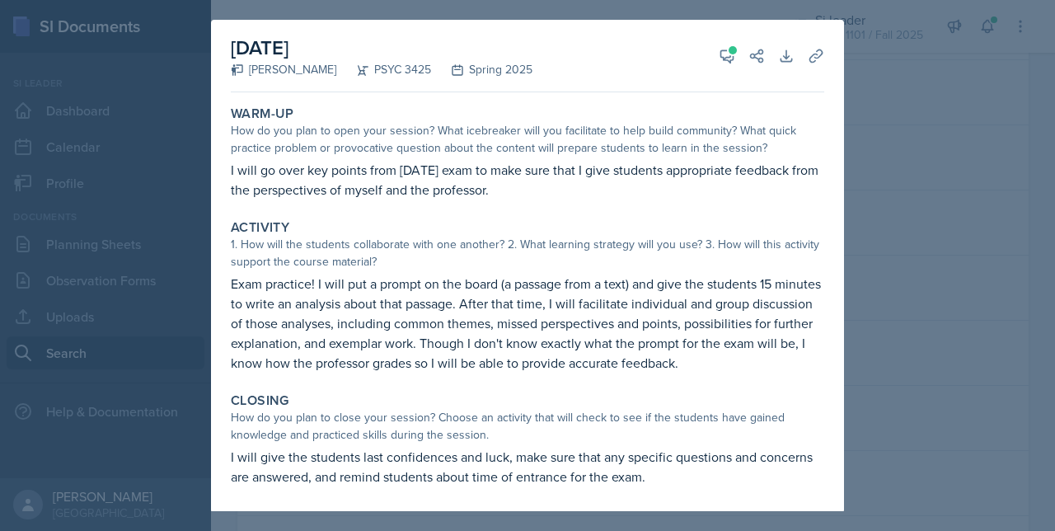
drag, startPoint x: 505, startPoint y: 248, endPoint x: 561, endPoint y: 303, distance: 78.1
click at [561, 303] on p "Exam practice! I will put a prompt on the board (a passage from a text) and giv…" at bounding box center [528, 323] width 594 height 99
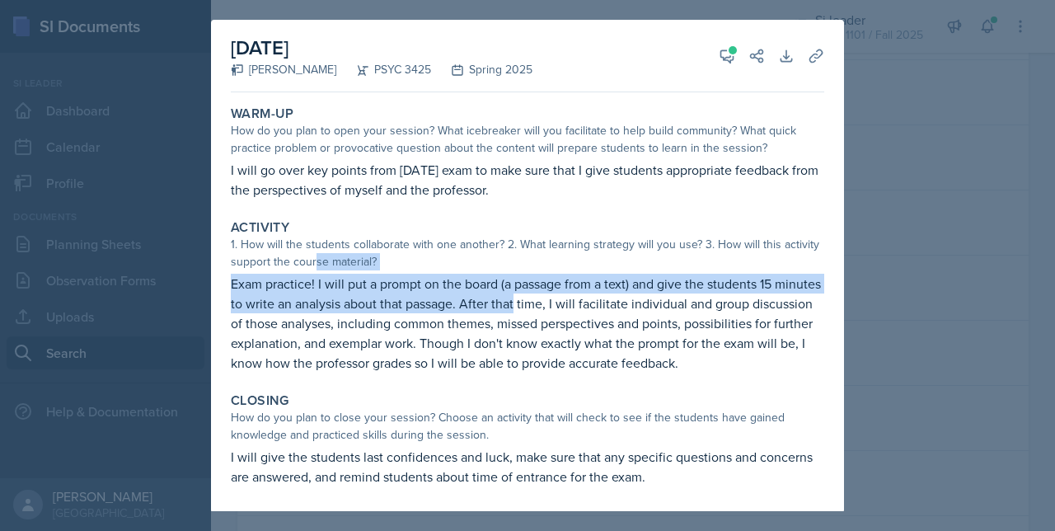
drag, startPoint x: 353, startPoint y: 263, endPoint x: 585, endPoint y: 303, distance: 235.8
click at [585, 303] on div "Activity 1. How will the students collaborate with one another? 2. What learnin…" at bounding box center [527, 296] width 607 height 167
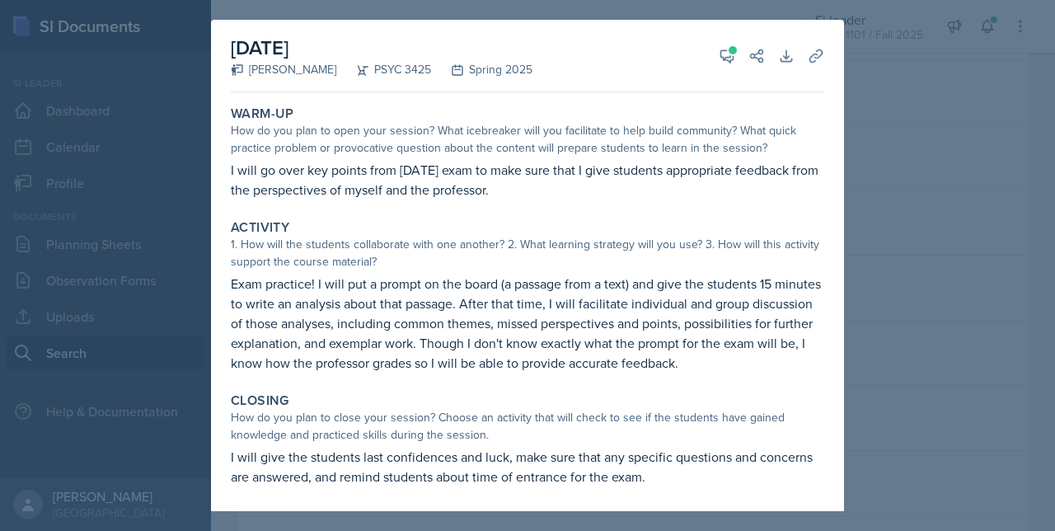
drag, startPoint x: 585, startPoint y: 303, endPoint x: 620, endPoint y: 319, distance: 38.4
click at [620, 319] on p "Exam practice! I will put a prompt on the board (a passage from a text) and giv…" at bounding box center [528, 323] width 594 height 99
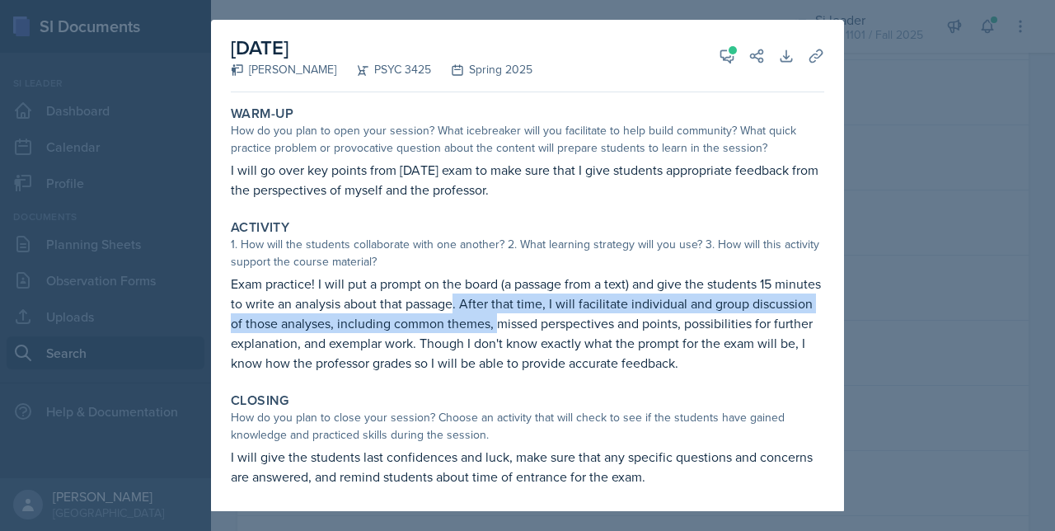
drag, startPoint x: 503, startPoint y: 301, endPoint x: 566, endPoint y: 319, distance: 66.0
click at [566, 319] on p "Exam practice! I will put a prompt on the board (a passage from a text) and giv…" at bounding box center [528, 323] width 594 height 99
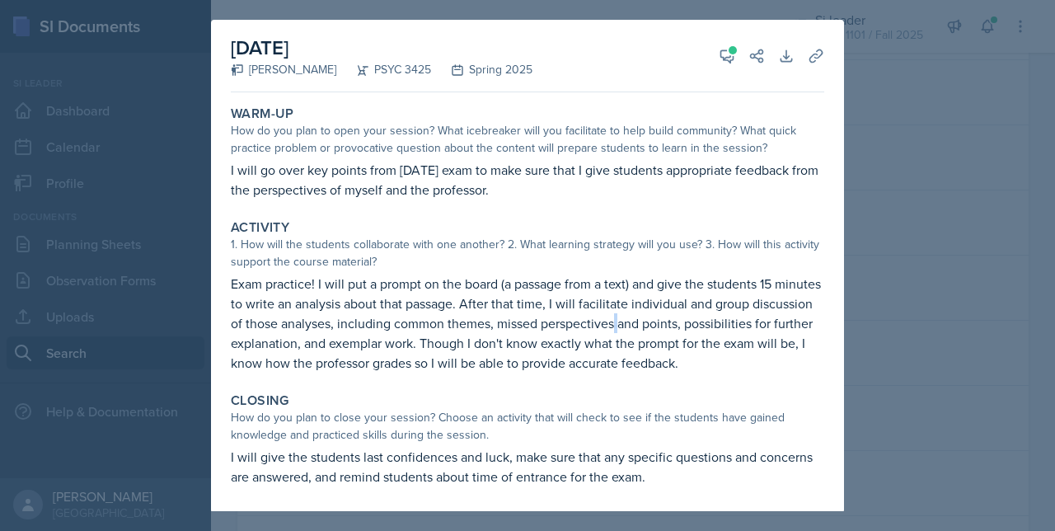
drag, startPoint x: 566, startPoint y: 319, endPoint x: 683, endPoint y: 307, distance: 116.9
click at [681, 317] on p "Exam practice! I will put a prompt on the board (a passage from a text) and giv…" at bounding box center [528, 323] width 594 height 99
click at [796, 40] on div "[DATE] [PERSON_NAME] PSYC 3425 Spring 2025 View Comments Comments [DATE] [PERSO…" at bounding box center [528, 56] width 594 height 73
click at [801, 40] on div "[DATE] [PERSON_NAME] PSYC 3425 Spring 2025 View Comments Comments [DATE] [PERSO…" at bounding box center [528, 56] width 594 height 73
click at [802, 42] on button "Uploads" at bounding box center [816, 56] width 30 height 30
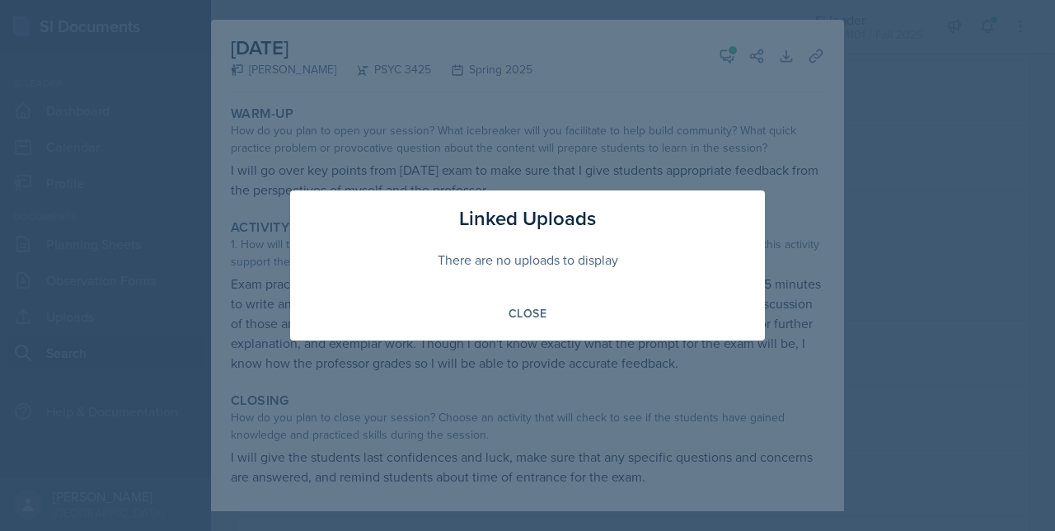
click at [533, 284] on div "There are no uploads to display" at bounding box center [527, 259] width 435 height 53
click at [531, 301] on button "Close" at bounding box center [527, 313] width 59 height 28
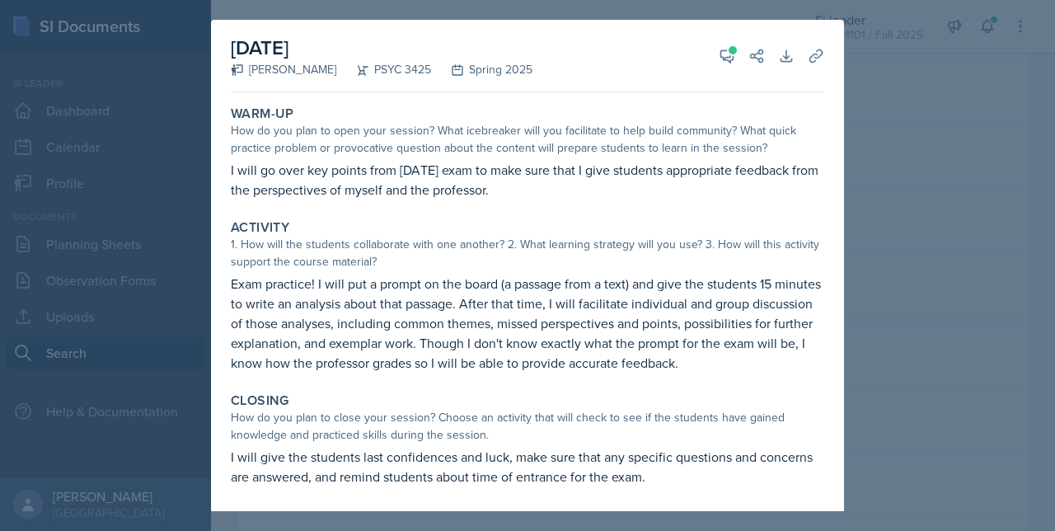
click at [386, 304] on p "Exam practice! I will put a prompt on the board (a passage from a text) and giv…" at bounding box center [528, 323] width 594 height 99
click at [377, 303] on p "Exam practice! I will put a prompt on the board (a passage from a text) and giv…" at bounding box center [528, 323] width 594 height 99
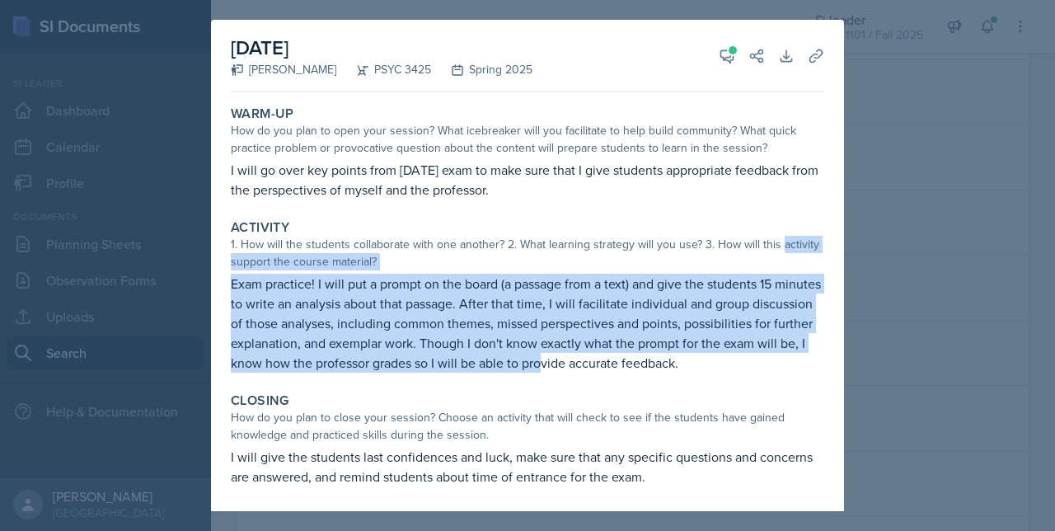
drag, startPoint x: 231, startPoint y: 266, endPoint x: 652, endPoint y: 357, distance: 431.0
click at [652, 357] on div "Activity 1. How will the students collaborate with one another? 2. What learnin…" at bounding box center [527, 296] width 607 height 167
click at [554, 342] on p "Exam practice! I will put a prompt on the board (a passage from a text) and giv…" at bounding box center [528, 323] width 594 height 99
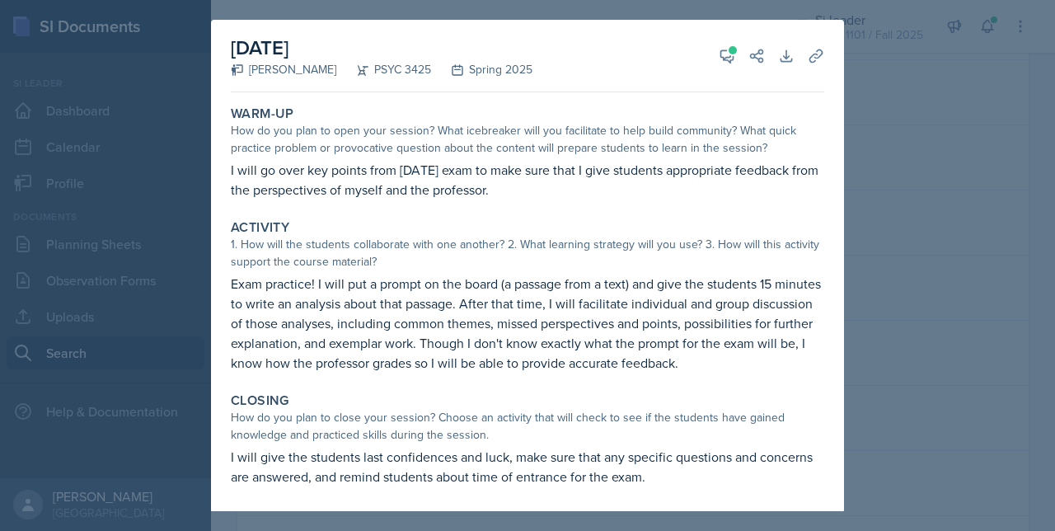
click at [559, 326] on p "Exam practice! I will put a prompt on the board (a passage from a text) and giv…" at bounding box center [528, 323] width 594 height 99
click at [556, 324] on p "Exam practice! I will put a prompt on the board (a passage from a text) and giv…" at bounding box center [528, 323] width 594 height 99
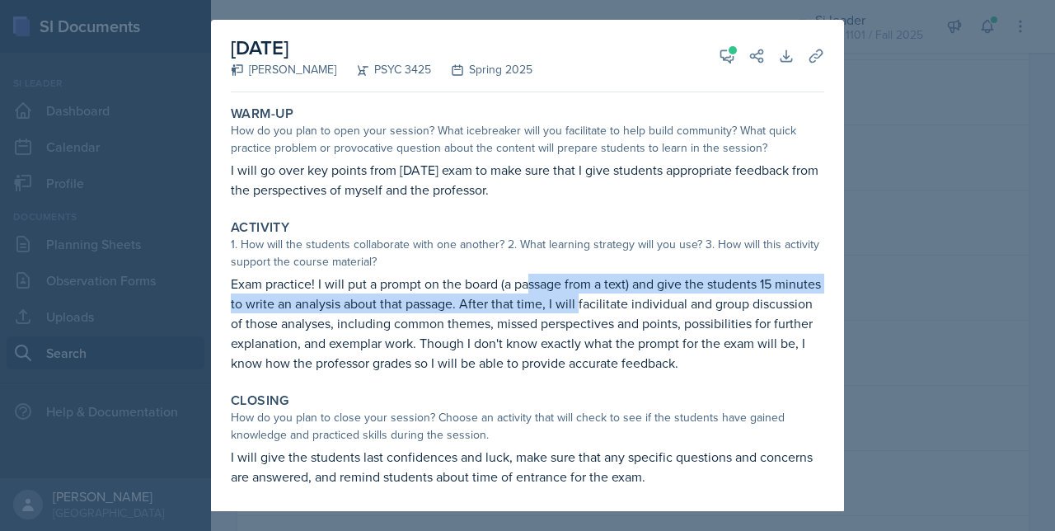
drag, startPoint x: 529, startPoint y: 284, endPoint x: 627, endPoint y: 297, distance: 98.1
click at [627, 297] on p "Exam practice! I will put a prompt on the board (a passage from a text) and giv…" at bounding box center [528, 323] width 594 height 99
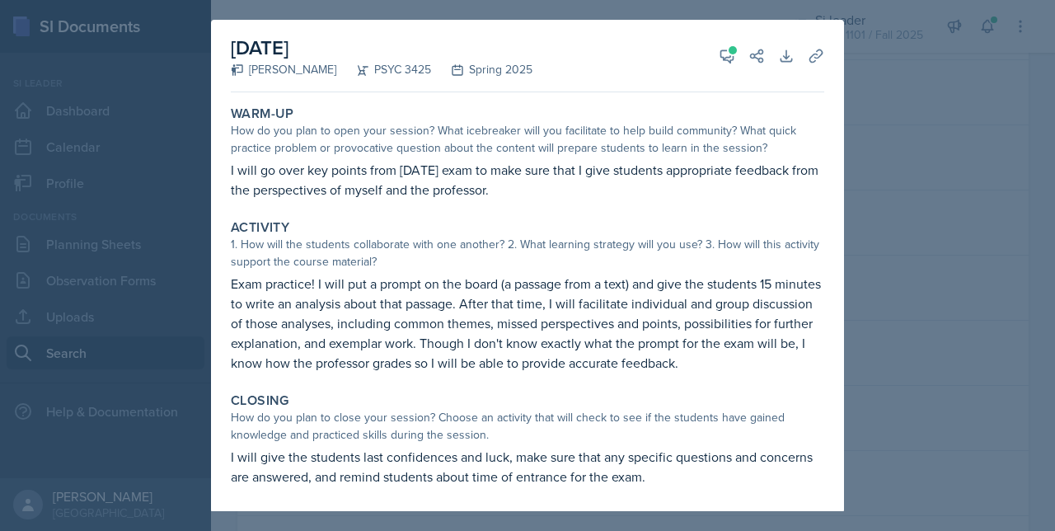
drag, startPoint x: 627, startPoint y: 297, endPoint x: 565, endPoint y: 316, distance: 64.7
click at [565, 316] on p "Exam practice! I will put a prompt on the board (a passage from a text) and giv…" at bounding box center [528, 323] width 594 height 99
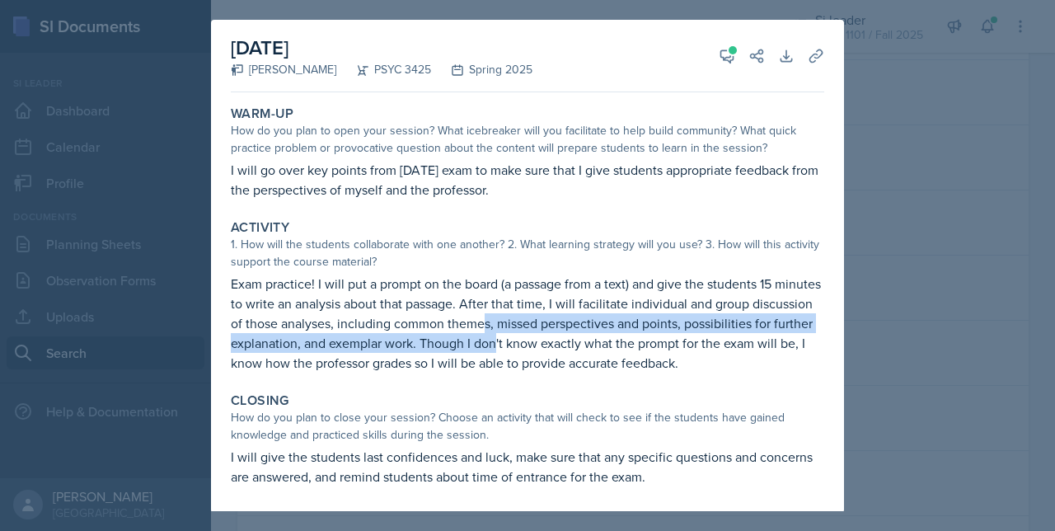
drag, startPoint x: 546, startPoint y: 326, endPoint x: 627, endPoint y: 344, distance: 83.6
click at [627, 344] on p "Exam practice! I will put a prompt on the board (a passage from a text) and giv…" at bounding box center [528, 323] width 594 height 99
drag, startPoint x: 627, startPoint y: 344, endPoint x: 589, endPoint y: 343, distance: 38.8
click at [604, 344] on p "Exam practice! I will put a prompt on the board (a passage from a text) and giv…" at bounding box center [528, 323] width 594 height 99
click at [566, 337] on p "Exam practice! I will put a prompt on the board (a passage from a text) and giv…" at bounding box center [528, 323] width 594 height 99
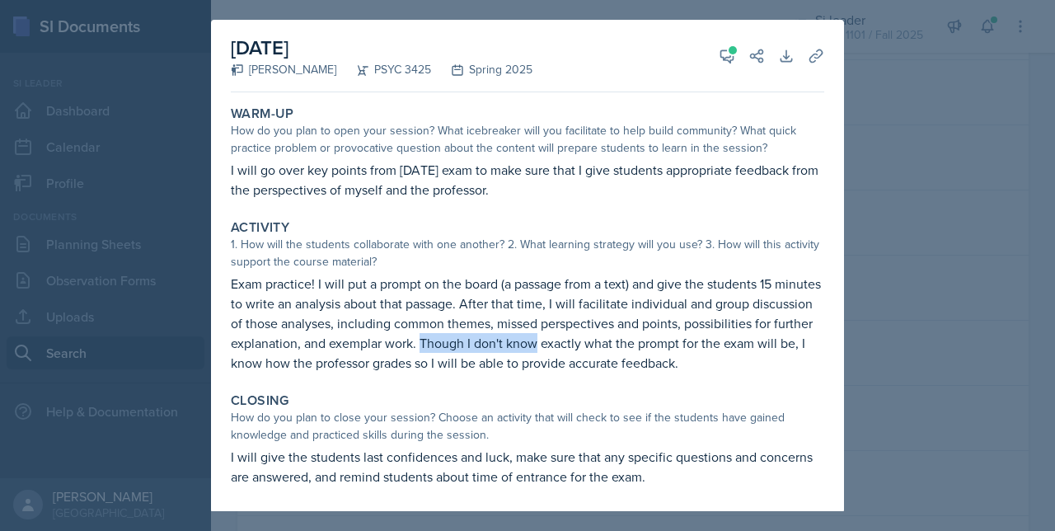
drag, startPoint x: 554, startPoint y: 337, endPoint x: 665, endPoint y: 342, distance: 110.6
click at [665, 342] on p "Exam practice! I will put a prompt on the board (a passage from a text) and giv…" at bounding box center [528, 323] width 594 height 99
click at [579, 381] on div "Warm-Up How do you plan to open your session? What icebreaker will you facilita…" at bounding box center [528, 306] width 594 height 414
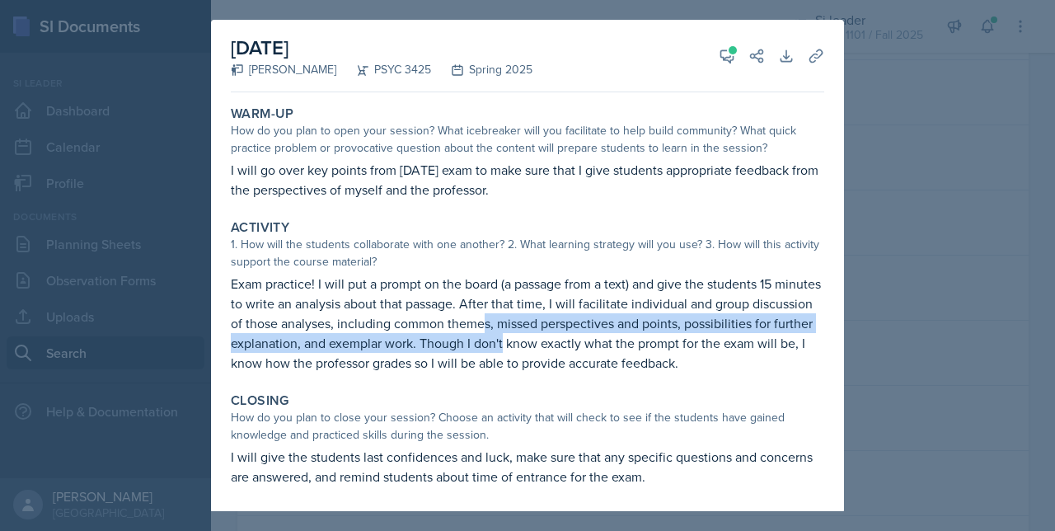
drag, startPoint x: 551, startPoint y: 326, endPoint x: 636, endPoint y: 337, distance: 86.5
click at [636, 337] on p "Exam practice! I will put a prompt on the board (a passage from a text) and giv…" at bounding box center [528, 323] width 594 height 99
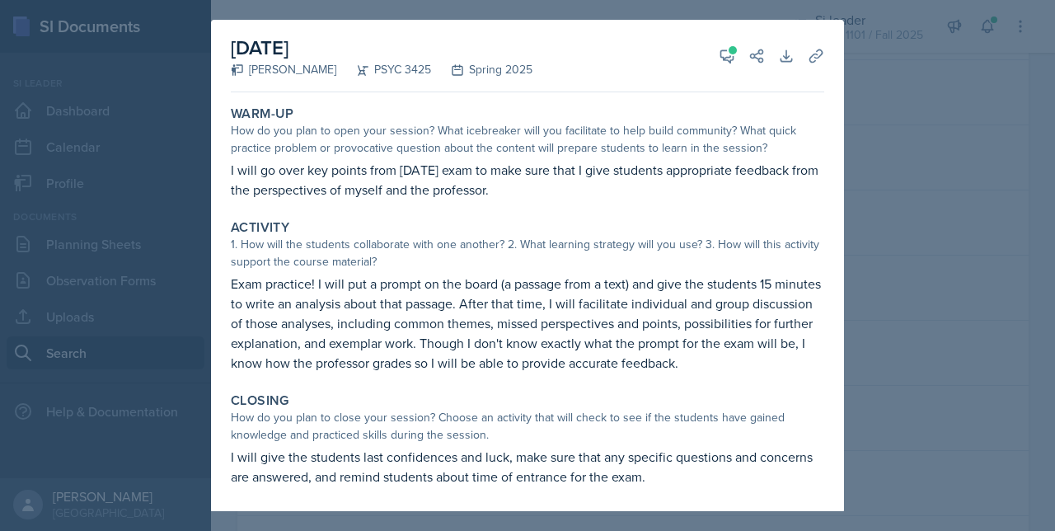
drag, startPoint x: 636, startPoint y: 337, endPoint x: 650, endPoint y: 337, distance: 13.2
click at [650, 337] on p "Exam practice! I will put a prompt on the board (a passage from a text) and giv…" at bounding box center [528, 323] width 594 height 99
click at [871, 274] on div at bounding box center [527, 265] width 1055 height 531
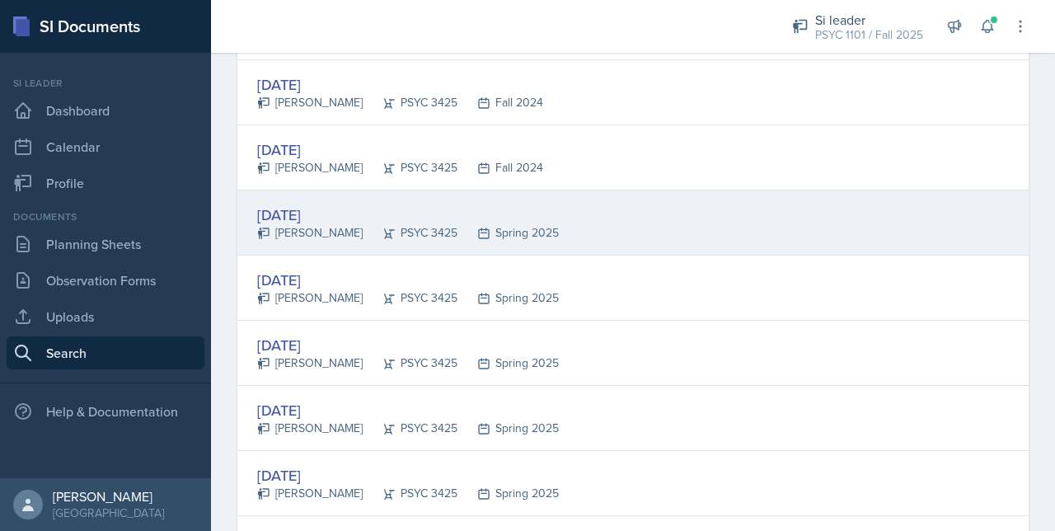
click at [346, 228] on div "[PERSON_NAME]" at bounding box center [310, 232] width 106 height 17
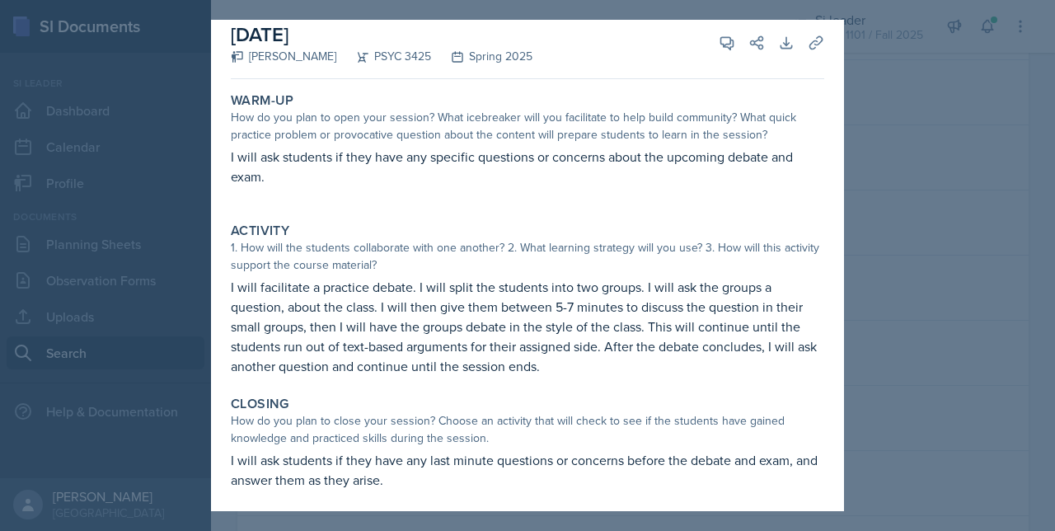
scroll to position [18, 0]
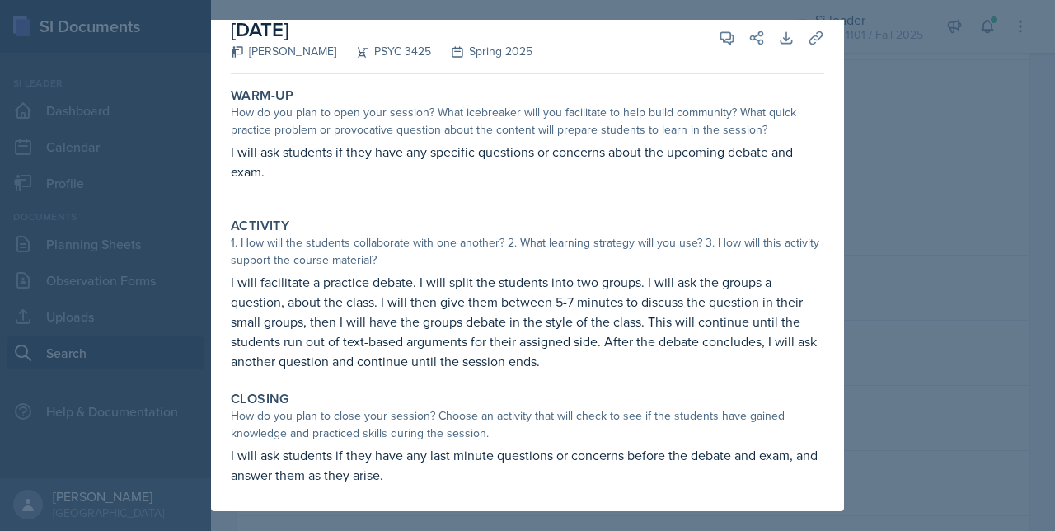
click at [772, 10] on div at bounding box center [527, 265] width 1055 height 531
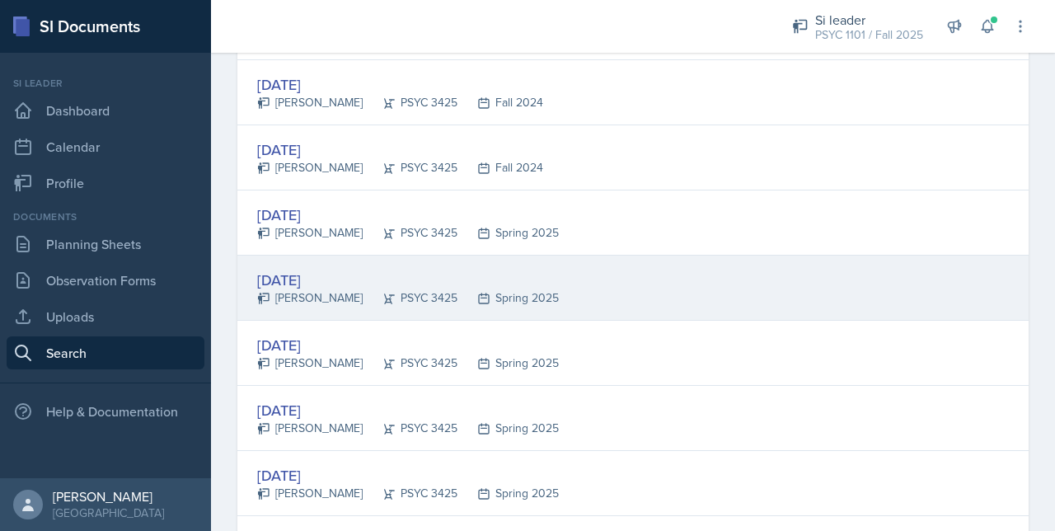
click at [350, 273] on div "[DATE]" at bounding box center [408, 280] width 302 height 22
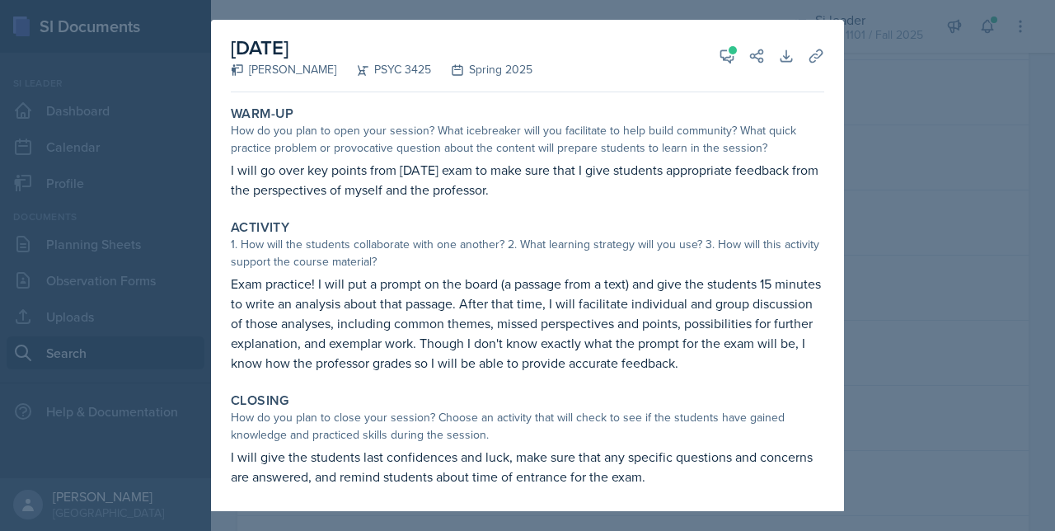
scroll to position [2, 0]
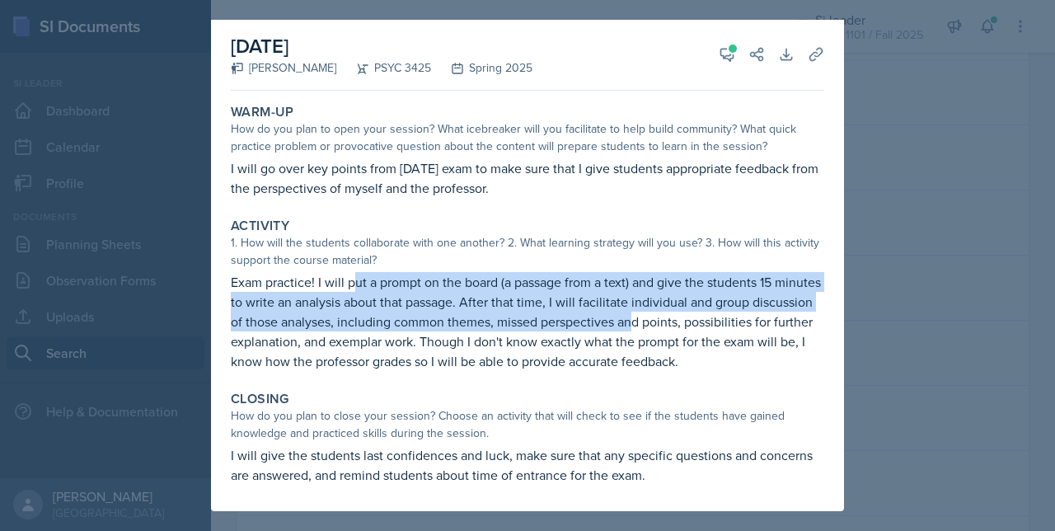
drag, startPoint x: 355, startPoint y: 283, endPoint x: 694, endPoint y: 319, distance: 340.8
click at [694, 319] on p "Exam practice! I will put a prompt on the board (a passage from a text) and giv…" at bounding box center [528, 321] width 594 height 99
drag, startPoint x: 694, startPoint y: 319, endPoint x: 576, endPoint y: 327, distance: 118.2
click at [575, 327] on p "Exam practice! I will put a prompt on the board (a passage from a text) and giv…" at bounding box center [528, 321] width 594 height 99
click at [612, 300] on p "Exam practice! I will put a prompt on the board (a passage from a text) and giv…" at bounding box center [528, 321] width 594 height 99
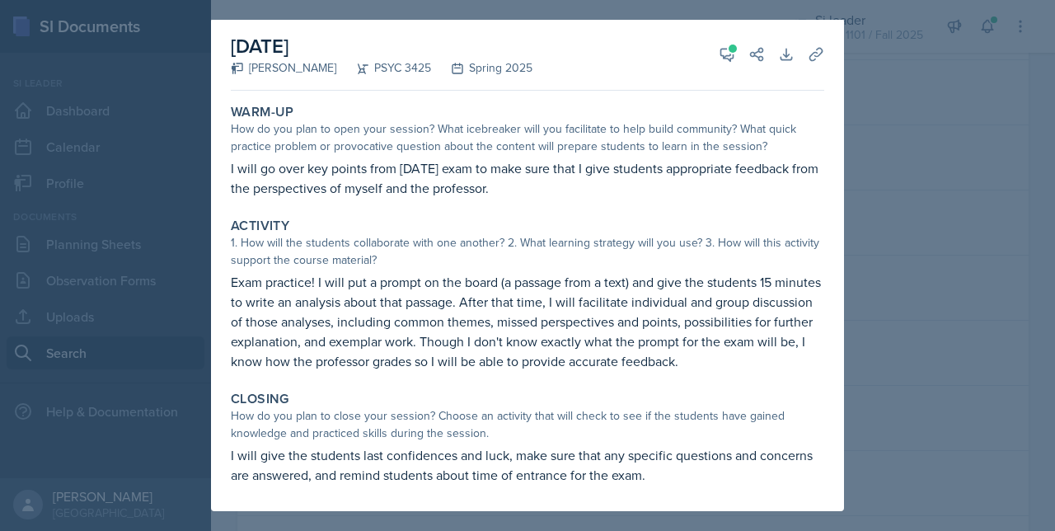
click at [910, 373] on div at bounding box center [527, 265] width 1055 height 531
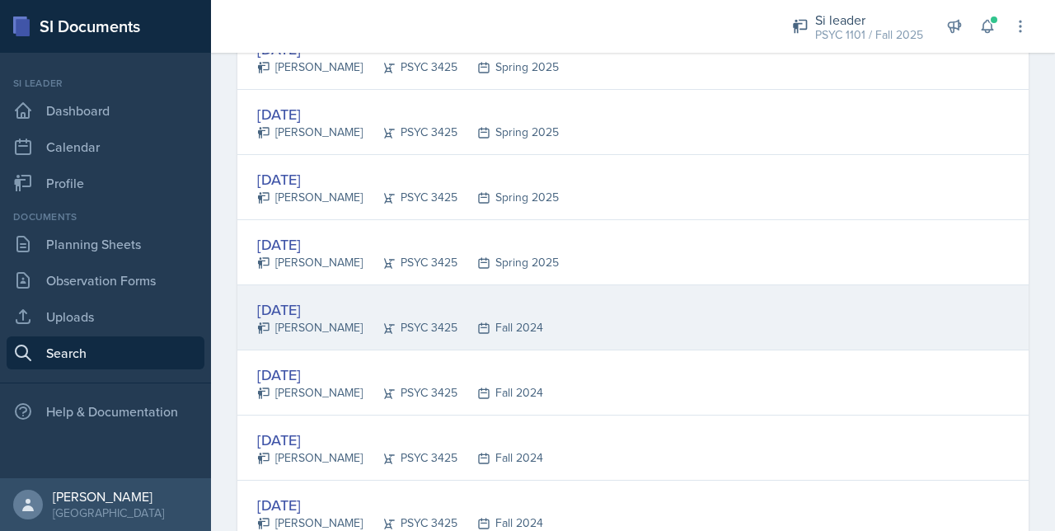
scroll to position [330, 0]
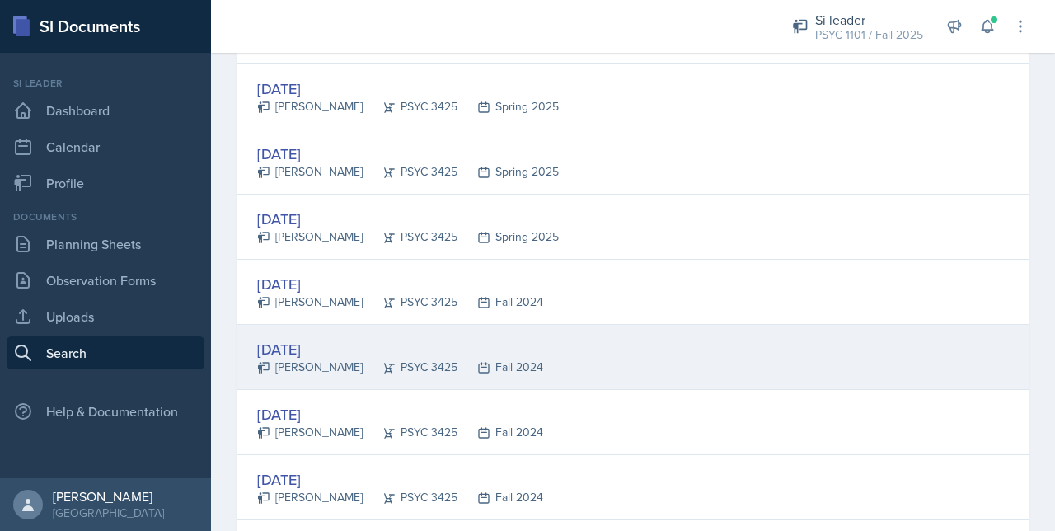
click at [366, 344] on div "[DATE]" at bounding box center [400, 349] width 286 height 22
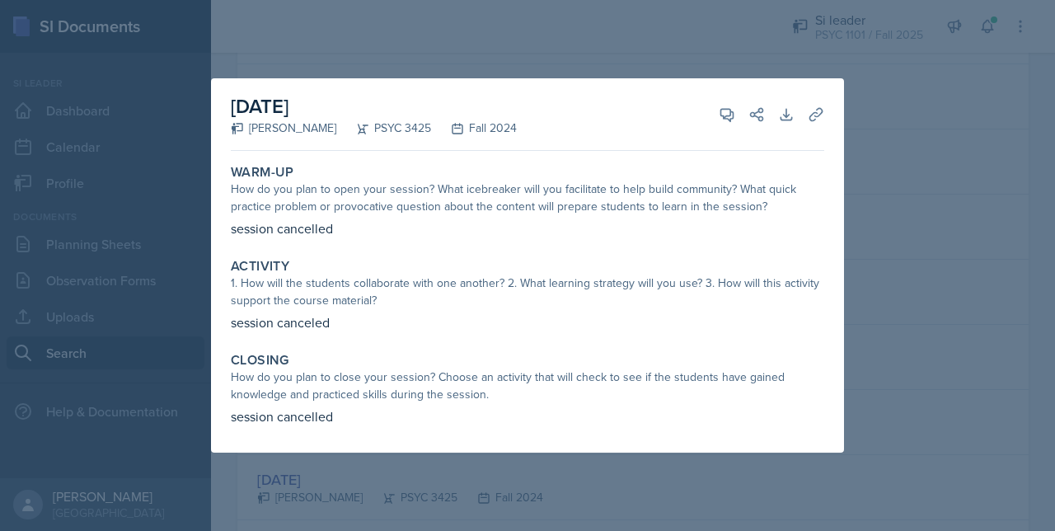
click at [885, 373] on div at bounding box center [527, 265] width 1055 height 531
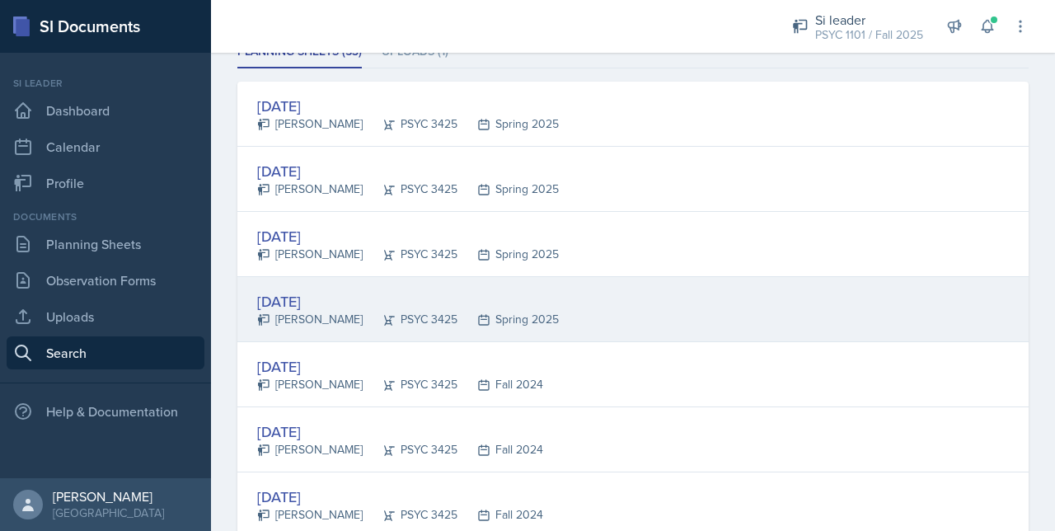
scroll to position [330, 0]
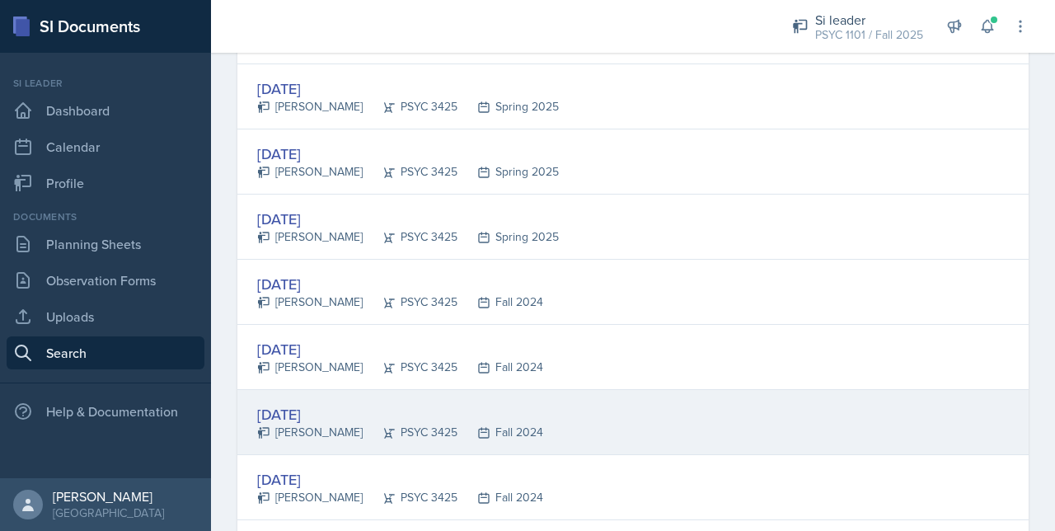
click at [470, 408] on div "[DATE]" at bounding box center [400, 414] width 286 height 22
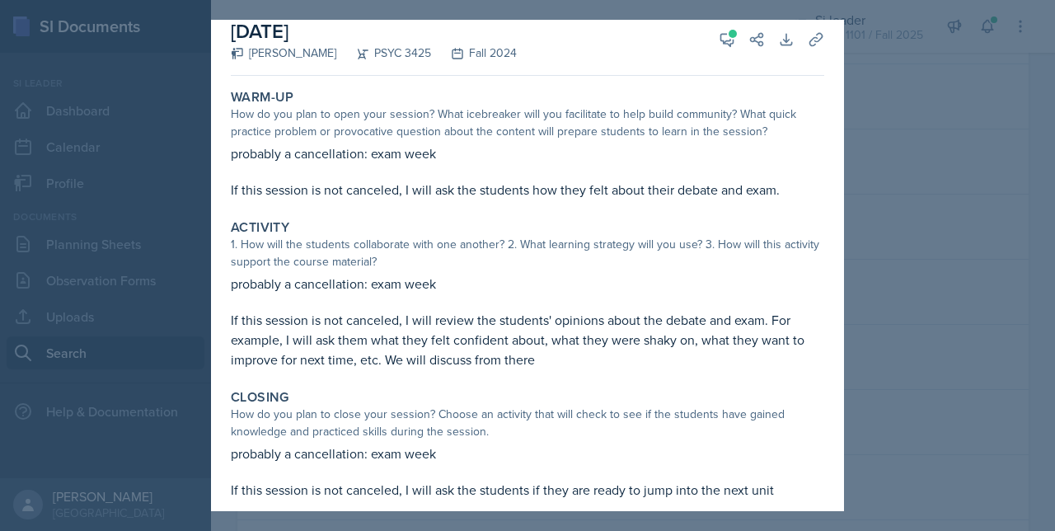
scroll to position [31, 0]
